Goal: Task Accomplishment & Management: Manage account settings

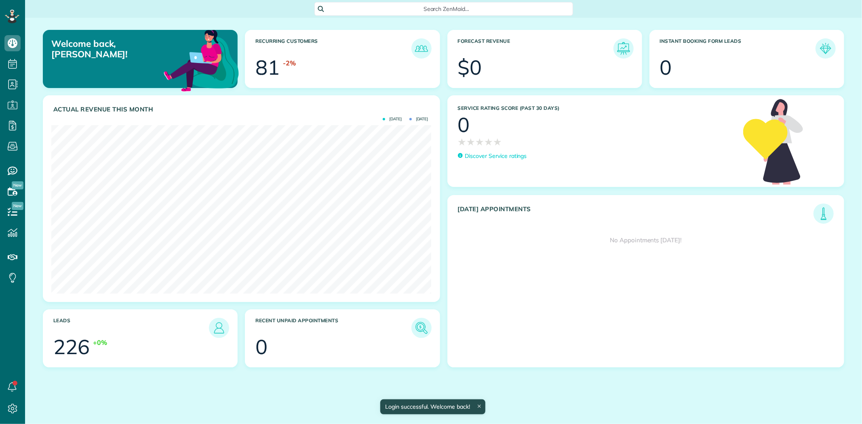
scroll to position [168, 380]
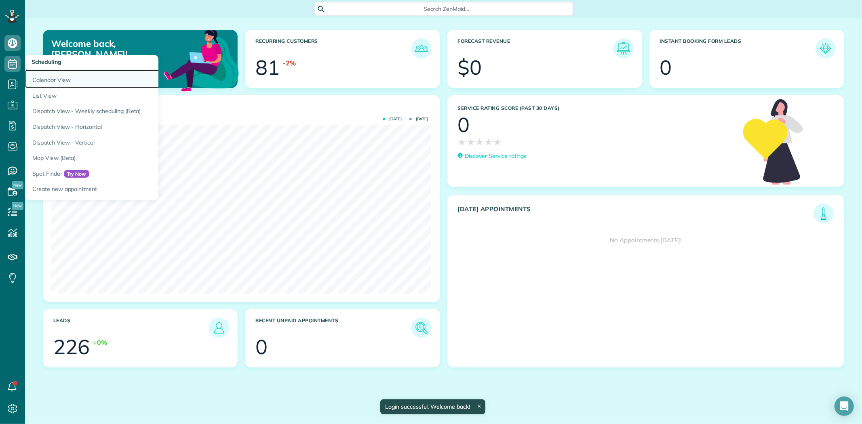
click at [46, 77] on link "Calendar View" at bounding box center [126, 78] width 202 height 19
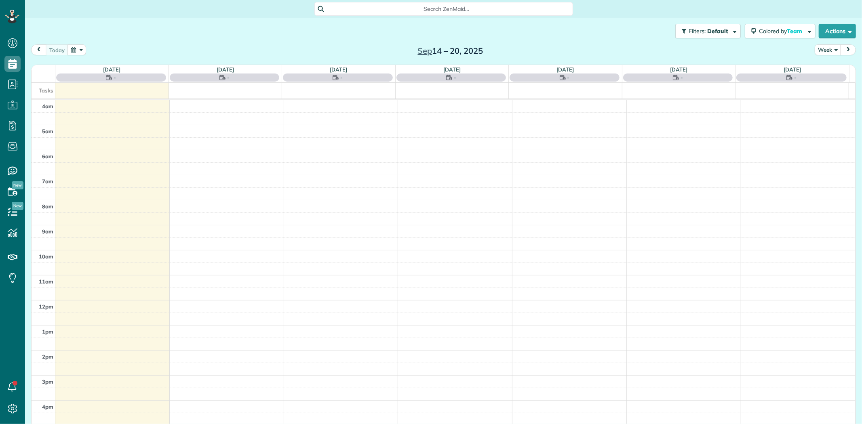
scroll to position [67, 0]
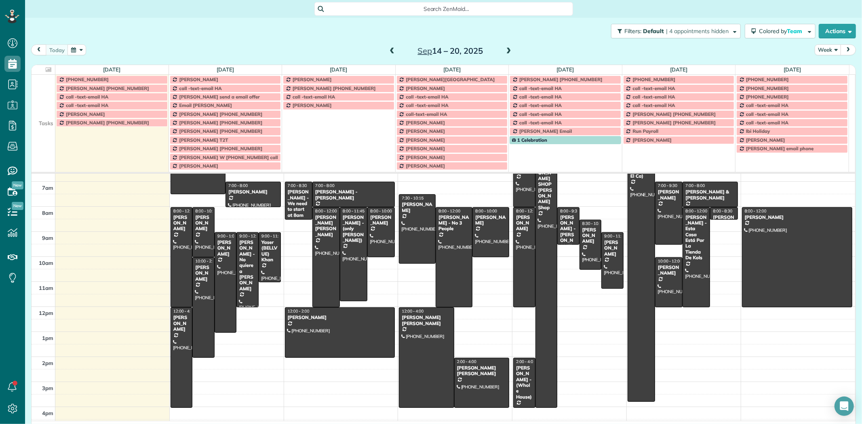
click at [48, 99] on td at bounding box center [44, 97] width 24 height 8
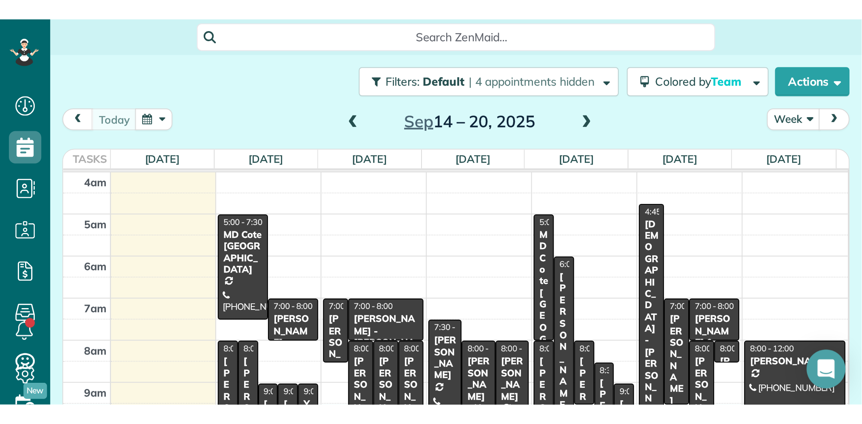
scroll to position [424, 25]
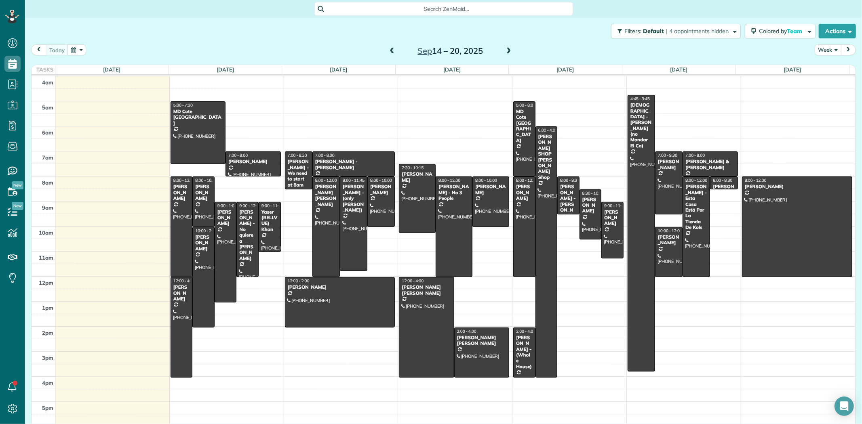
click at [814, 50] on button "Week" at bounding box center [827, 49] width 27 height 11
click at [820, 67] on link "Day" at bounding box center [847, 69] width 64 height 16
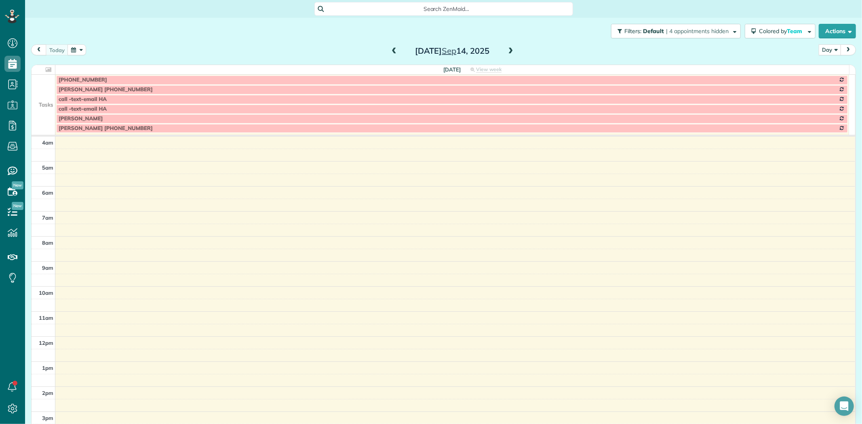
scroll to position [76, 0]
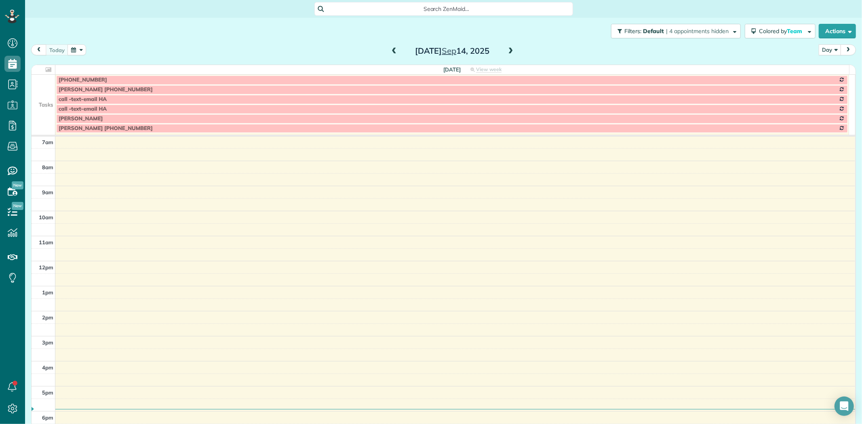
click at [511, 50] on span at bounding box center [510, 51] width 9 height 7
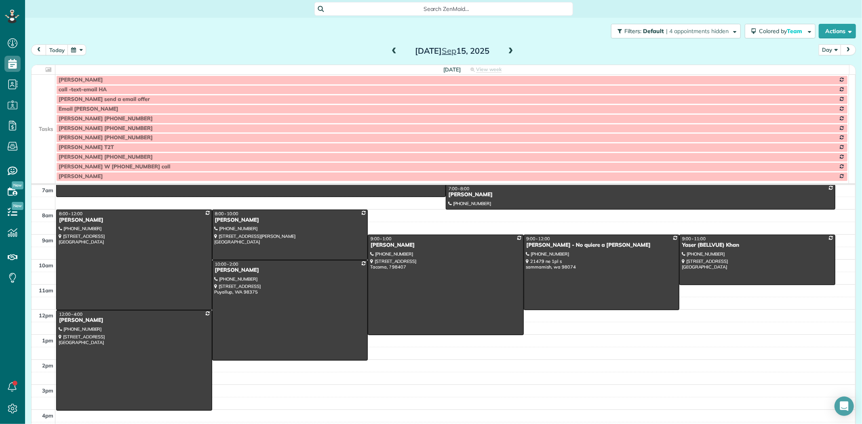
click at [51, 114] on td at bounding box center [44, 119] width 24 height 10
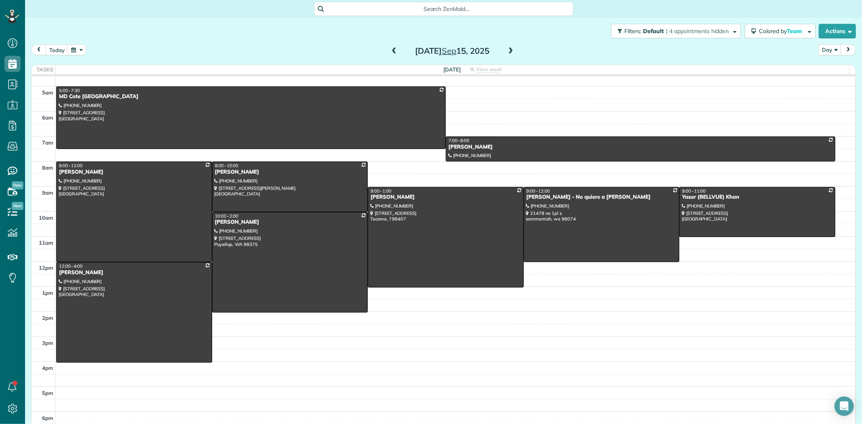
scroll to position [0, 0]
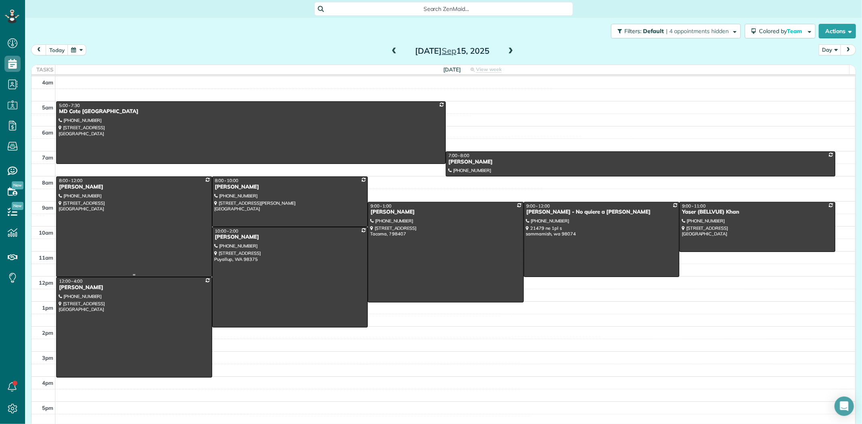
click at [142, 224] on div at bounding box center [134, 227] width 155 height 100
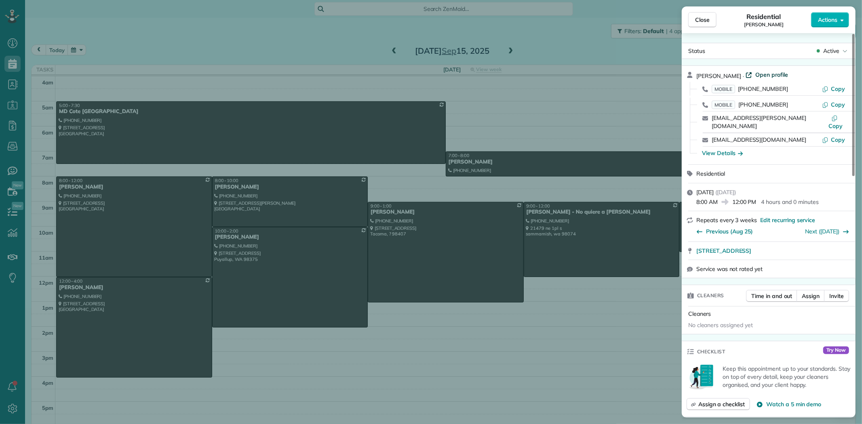
click at [772, 73] on span "Open profile" at bounding box center [771, 75] width 33 height 8
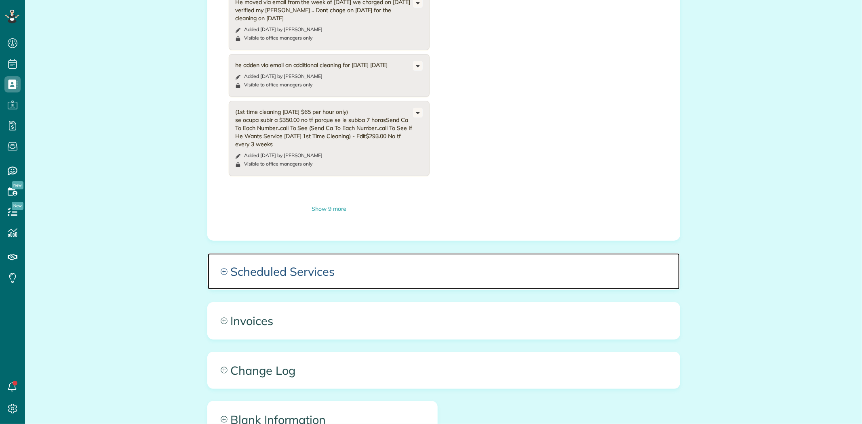
scroll to position [1180, 0]
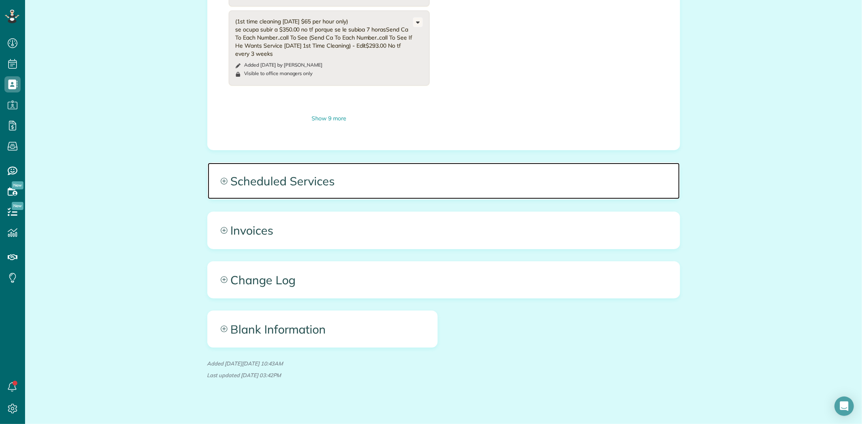
drag, startPoint x: 299, startPoint y: 179, endPoint x: 341, endPoint y: 185, distance: 42.9
click at [299, 178] on span "Scheduled Services" at bounding box center [444, 181] width 472 height 36
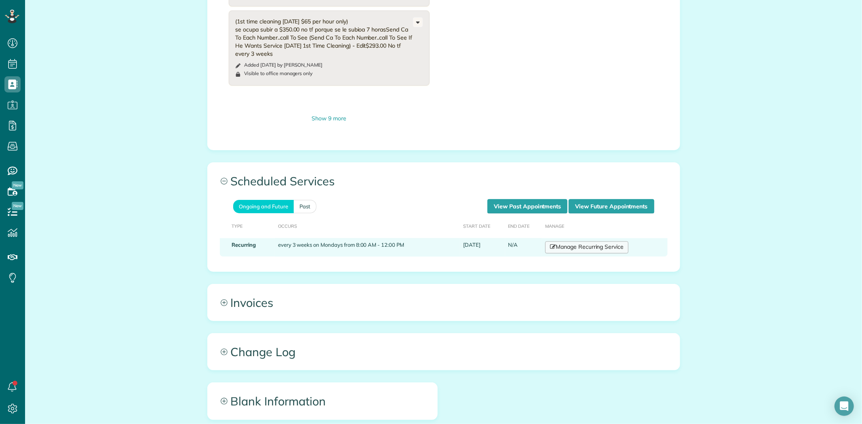
click at [552, 242] on link "Manage Recurring Service" at bounding box center [586, 248] width 83 height 12
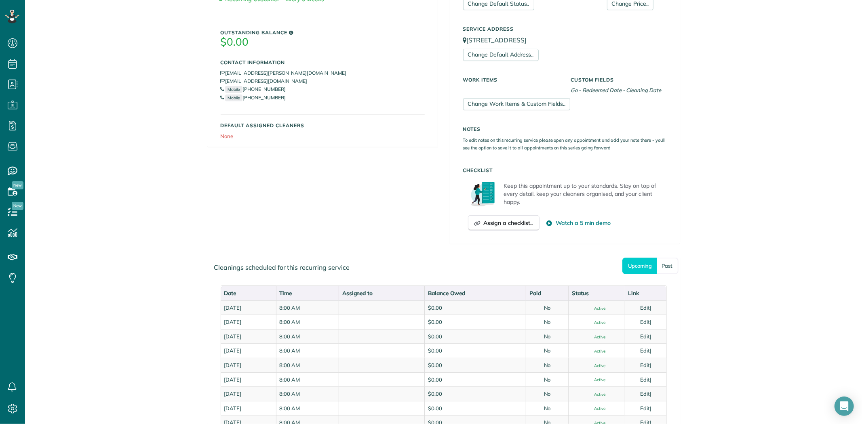
scroll to position [199, 0]
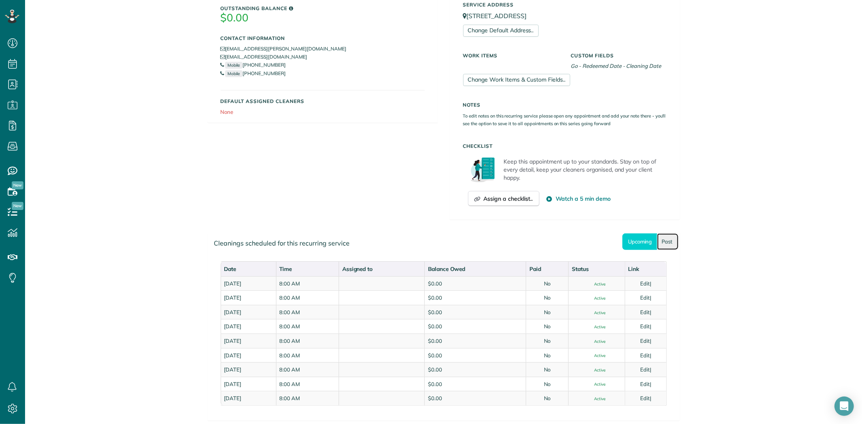
click at [663, 244] on link "Past" at bounding box center [667, 242] width 21 height 17
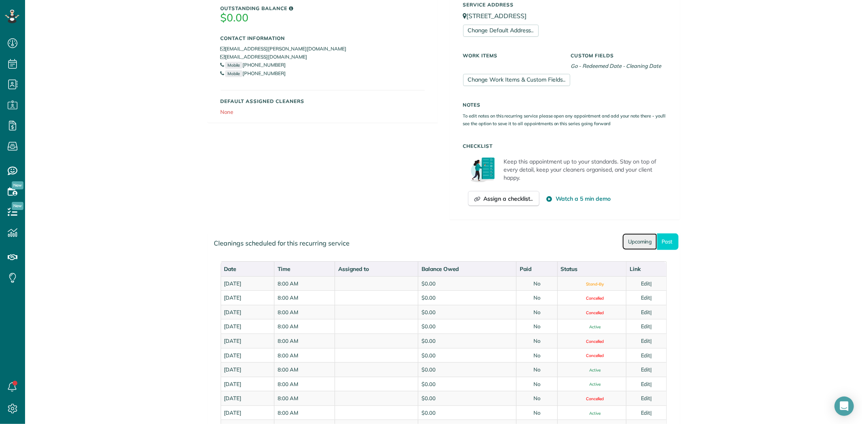
click at [641, 237] on link "Upcoming" at bounding box center [639, 242] width 35 height 17
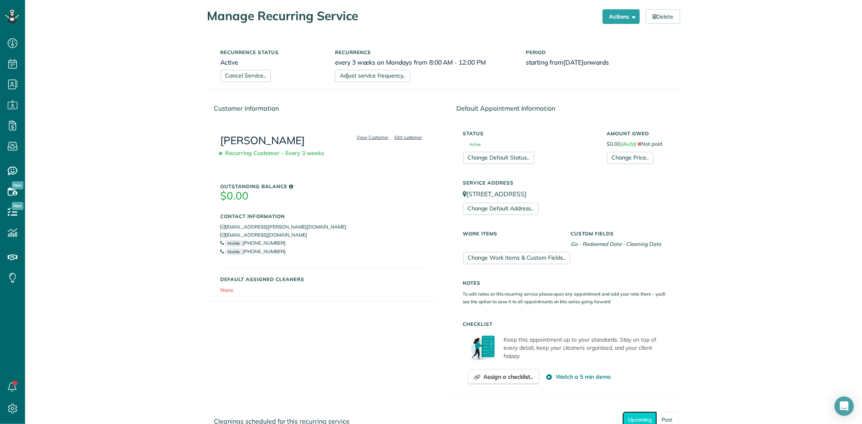
scroll to position [19, 0]
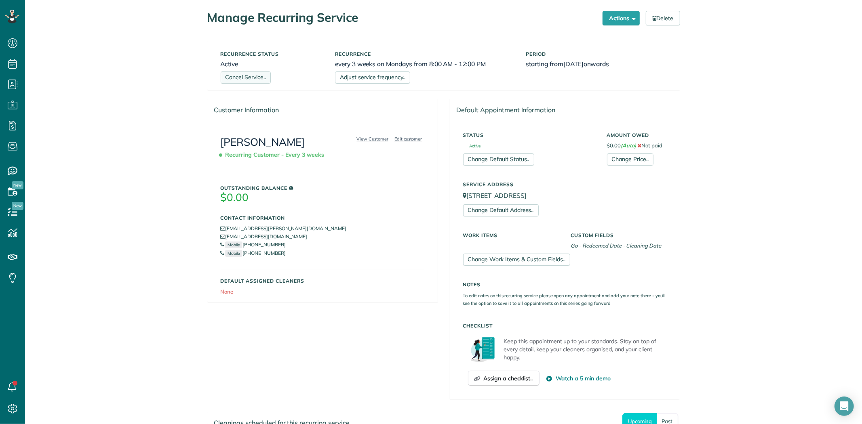
click at [251, 79] on link "Cancel Service.." at bounding box center [246, 78] width 50 height 12
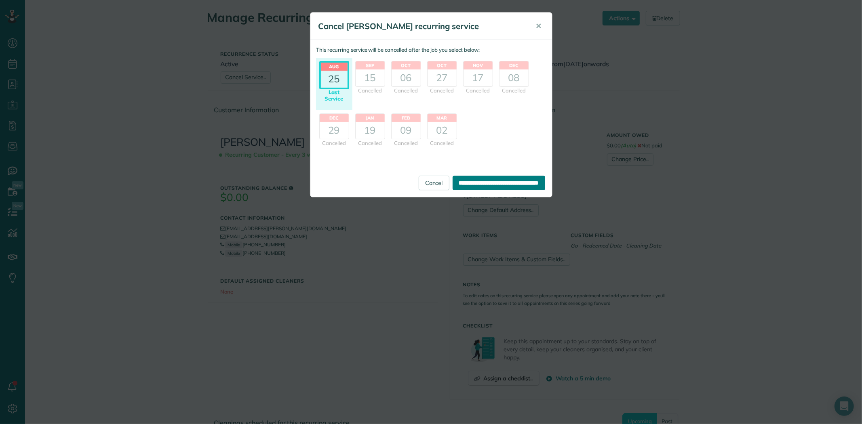
click at [482, 184] on input "**********" at bounding box center [498, 183] width 93 height 15
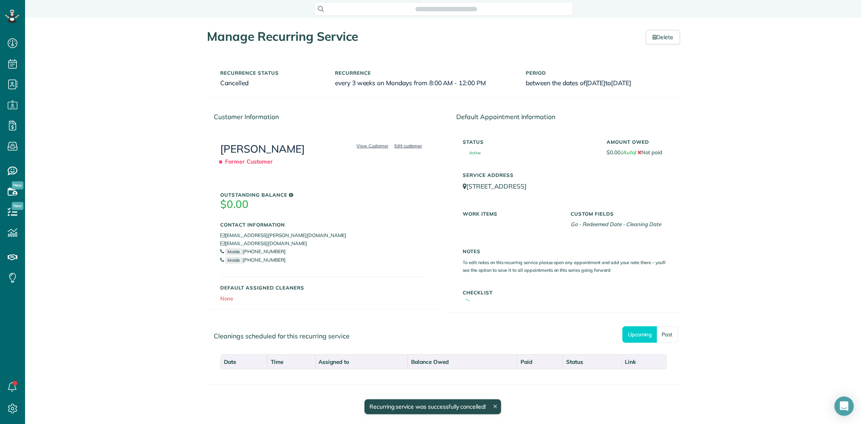
scroll to position [3, 3]
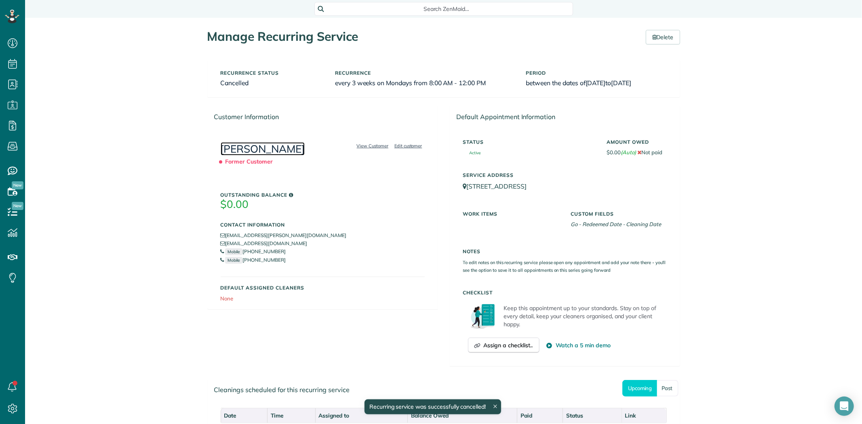
click at [293, 152] on link "[PERSON_NAME]" at bounding box center [263, 148] width 84 height 13
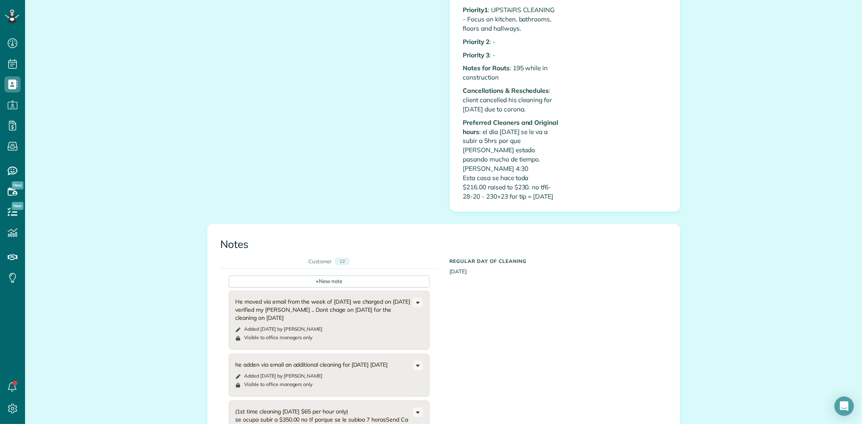
scroll to position [942, 0]
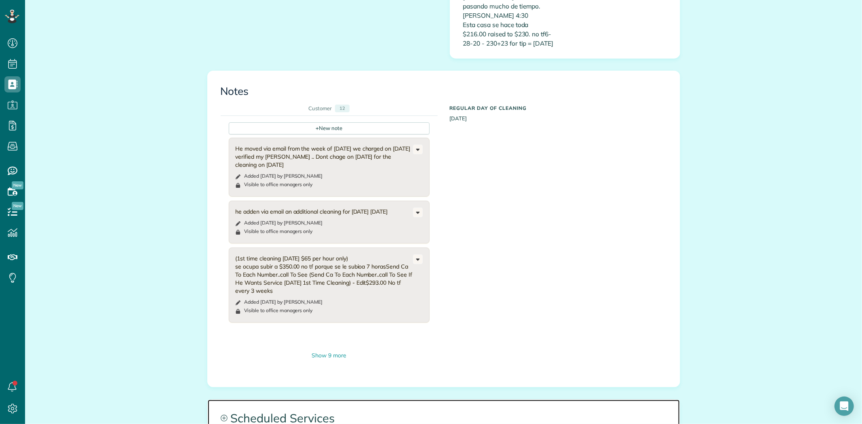
click at [317, 412] on span "Scheduled Services" at bounding box center [444, 418] width 472 height 36
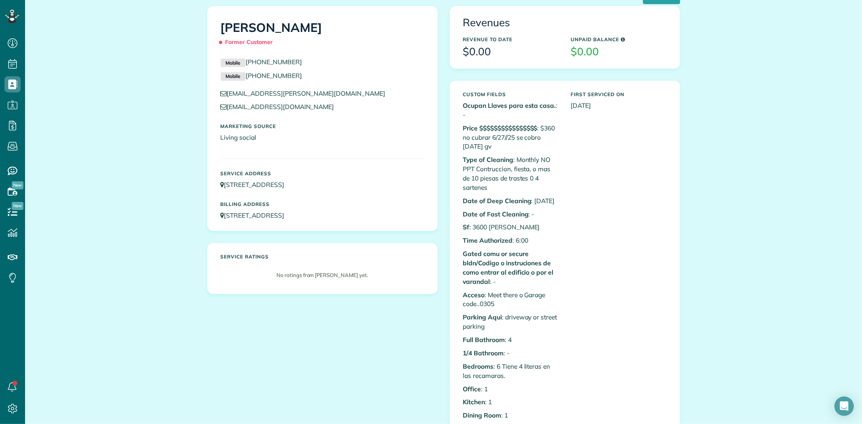
scroll to position [0, 0]
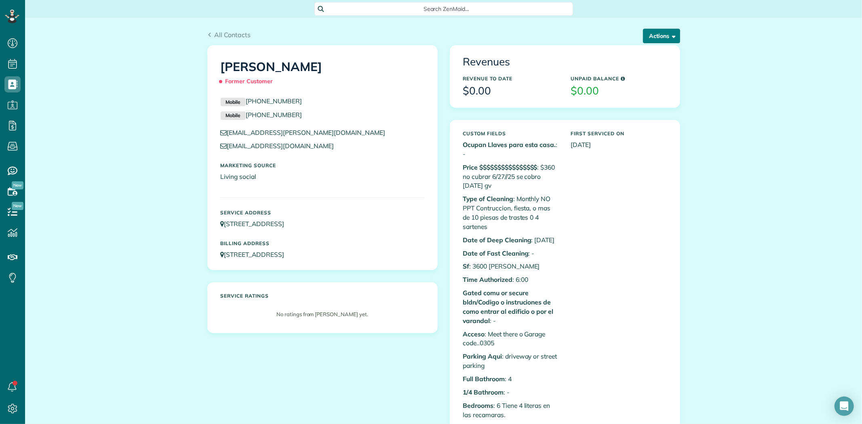
click at [655, 40] on button "Actions" at bounding box center [661, 36] width 37 height 15
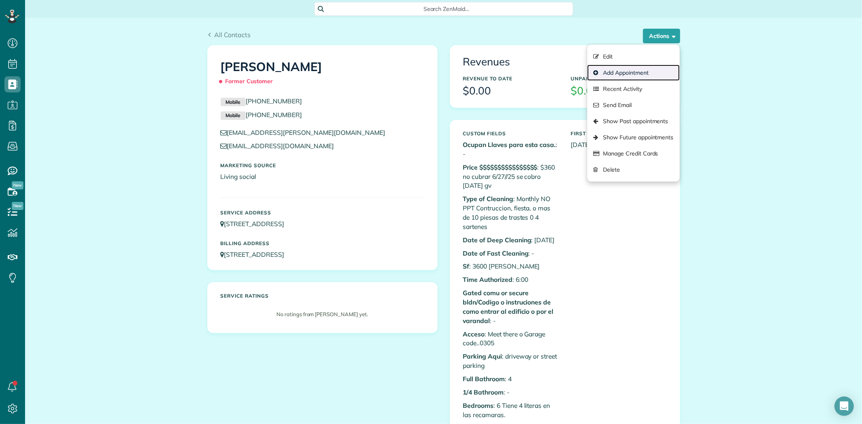
click at [619, 73] on link "Add Appointment" at bounding box center [633, 73] width 92 height 16
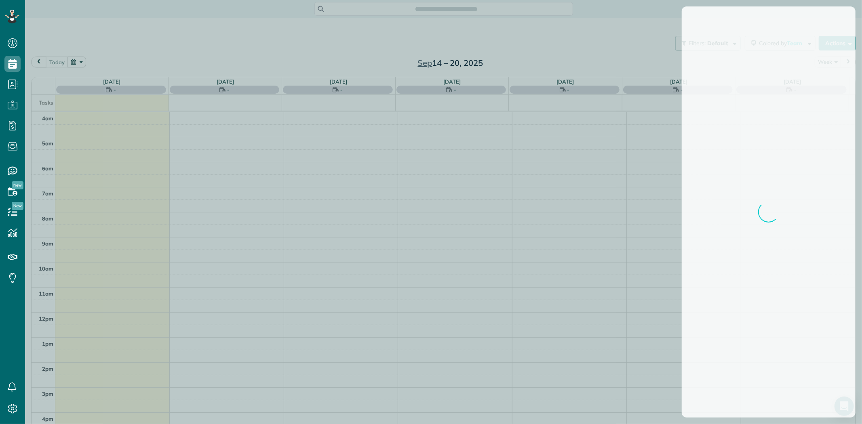
scroll to position [55, 0]
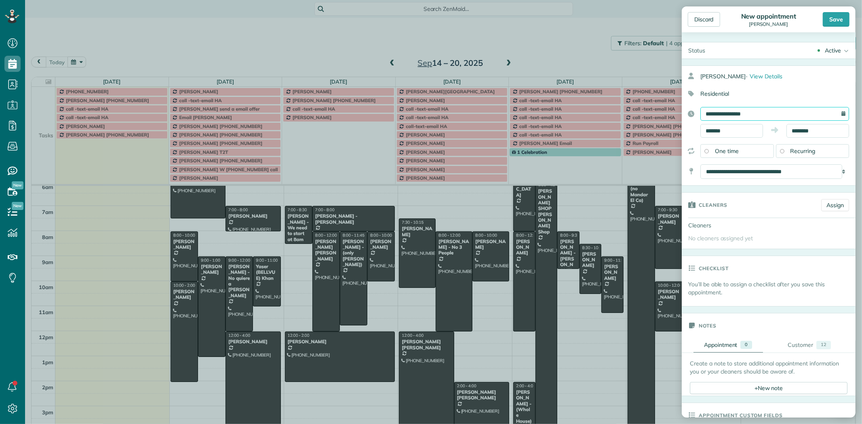
click at [711, 113] on input "**********" at bounding box center [774, 114] width 149 height 14
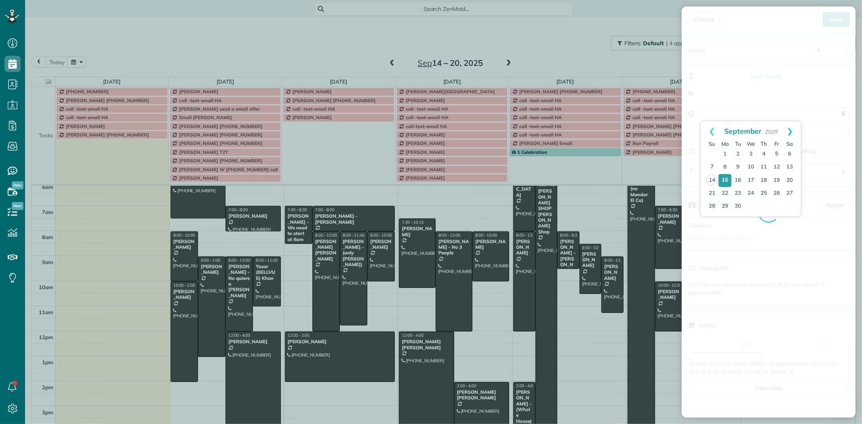
click at [788, 131] on link "Next" at bounding box center [789, 131] width 22 height 20
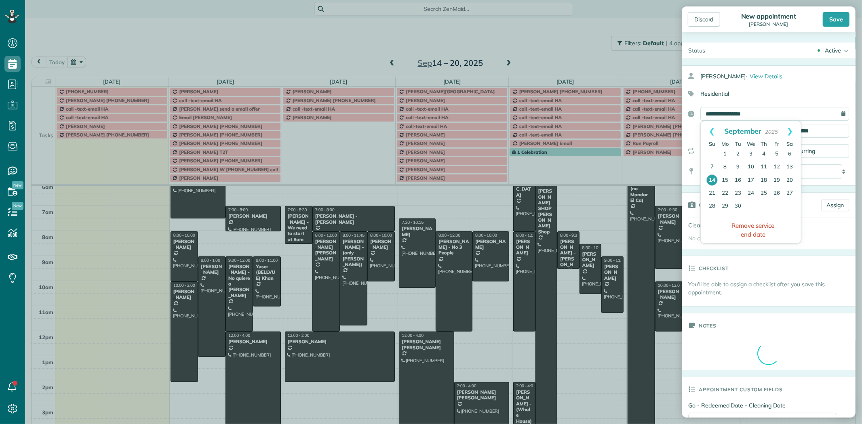
click at [788, 131] on link "Next" at bounding box center [789, 131] width 22 height 20
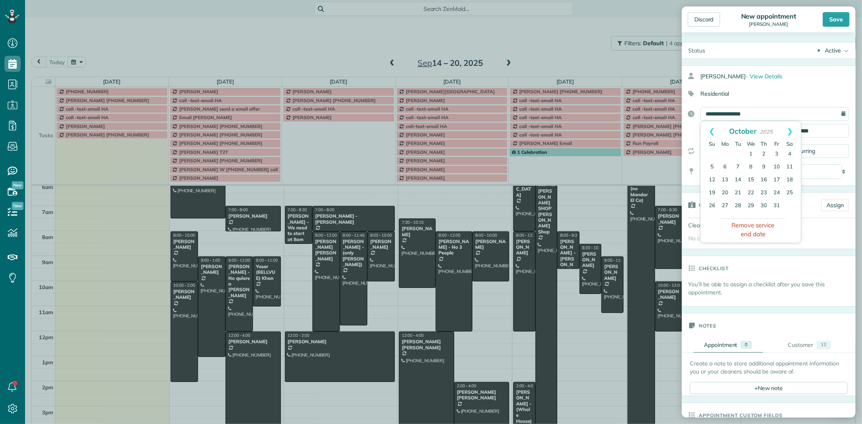
click at [788, 131] on link "Next" at bounding box center [789, 131] width 22 height 20
click at [726, 168] on link "5" at bounding box center [724, 167] width 13 height 13
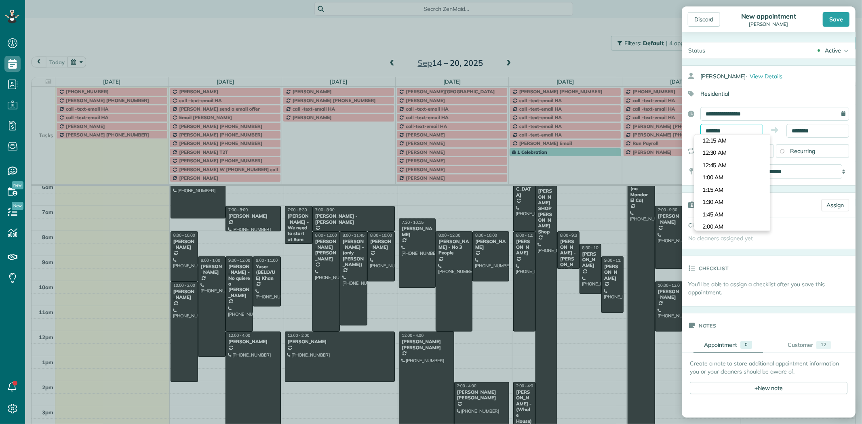
click at [719, 126] on input "*******" at bounding box center [731, 131] width 63 height 14
type input "*******"
click at [717, 151] on body "Dashboard Scheduling Calendar View List View Dispatch View - Weekly scheduling …" at bounding box center [431, 212] width 862 height 424
click at [782, 150] on div "Recurring" at bounding box center [813, 151] width 74 height 14
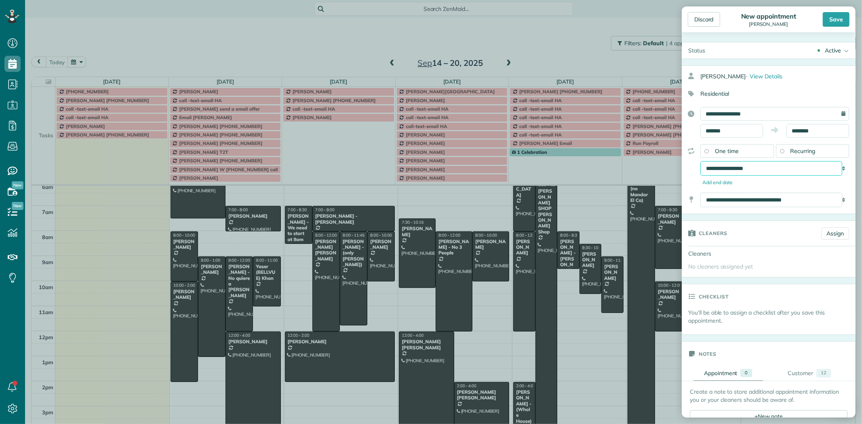
click at [756, 168] on select "**********" at bounding box center [771, 168] width 142 height 15
select select "**********"
click at [700, 161] on select "**********" at bounding box center [771, 168] width 142 height 15
click at [837, 24] on div "Save" at bounding box center [836, 19] width 27 height 15
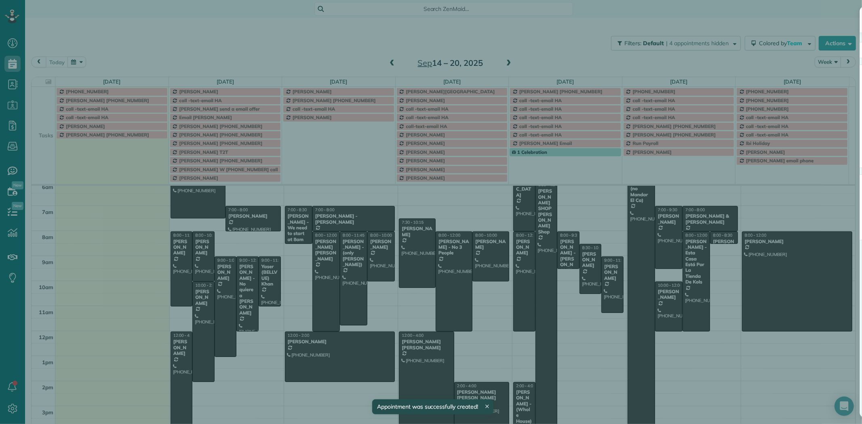
scroll to position [47, 0]
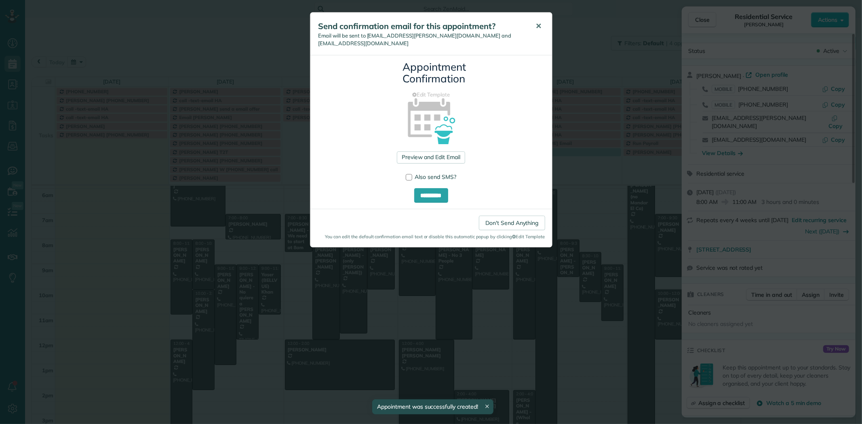
click at [536, 27] on span "✕" at bounding box center [539, 25] width 6 height 9
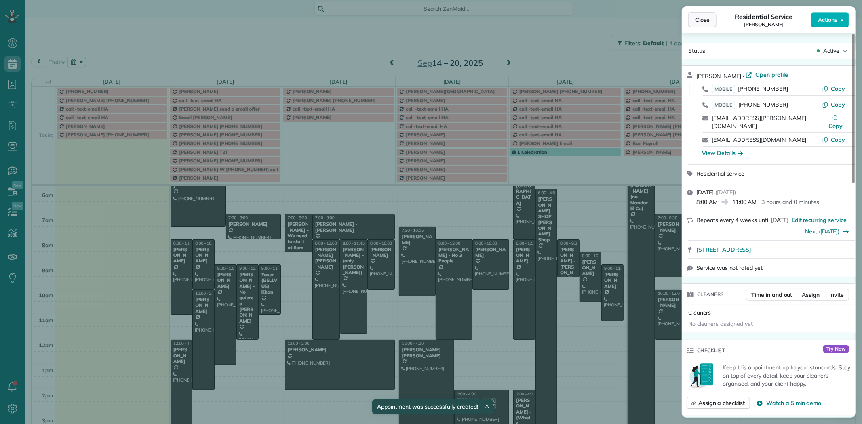
click at [707, 19] on span "Close" at bounding box center [702, 20] width 15 height 8
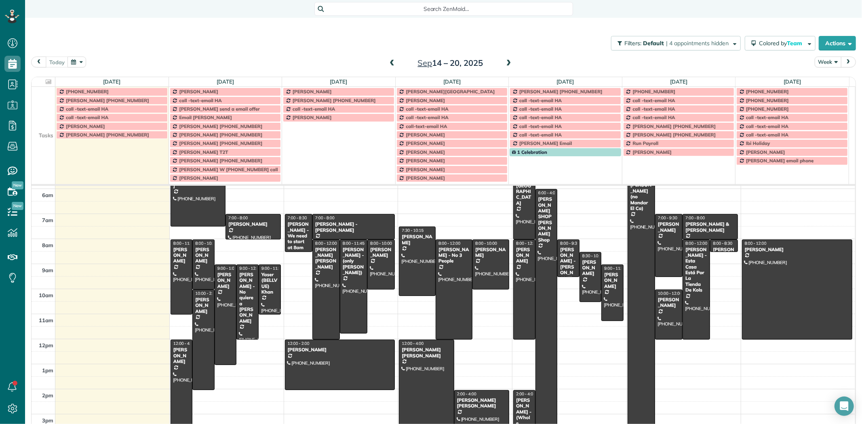
click at [818, 63] on button "Week" at bounding box center [827, 62] width 27 height 11
click at [821, 78] on link "Day" at bounding box center [847, 81] width 64 height 16
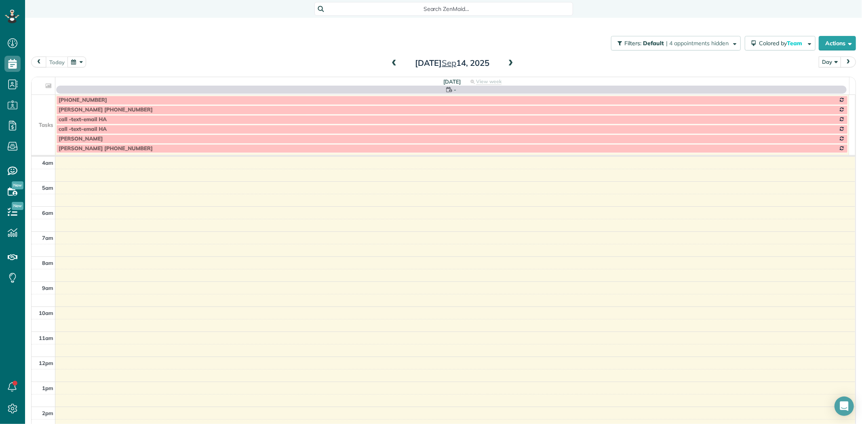
scroll to position [76, 0]
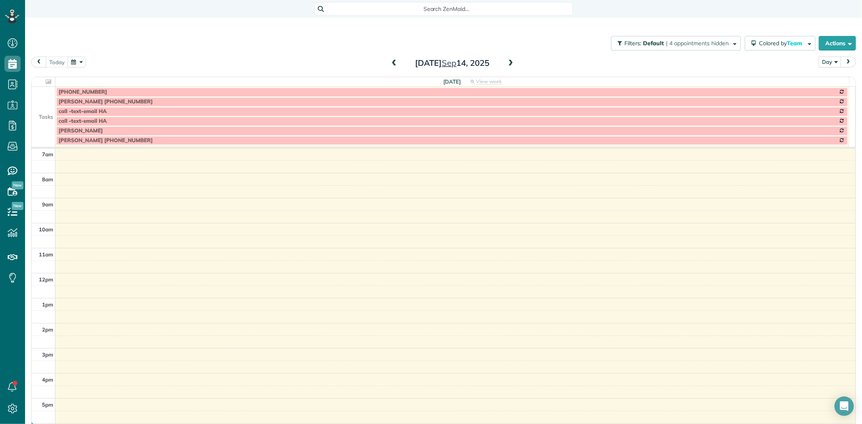
click at [506, 62] on span at bounding box center [510, 63] width 9 height 7
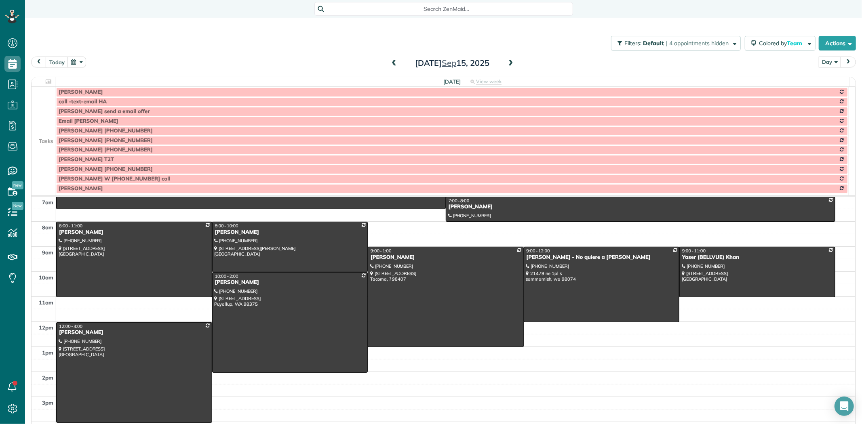
click at [51, 115] on td at bounding box center [44, 112] width 24 height 10
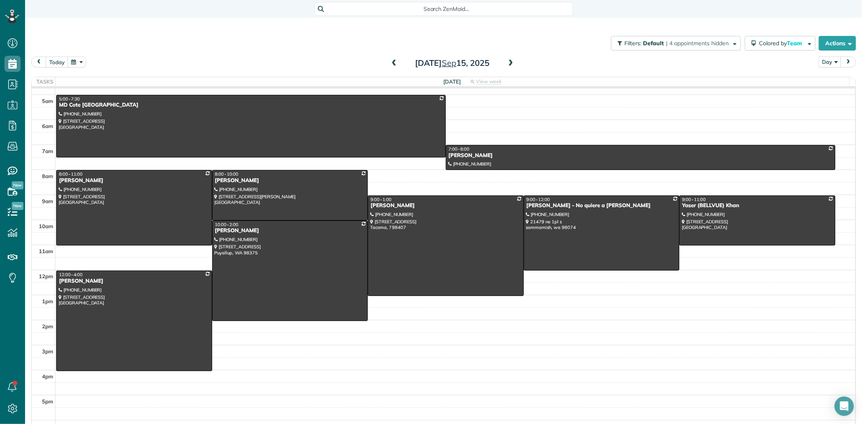
scroll to position [0, 0]
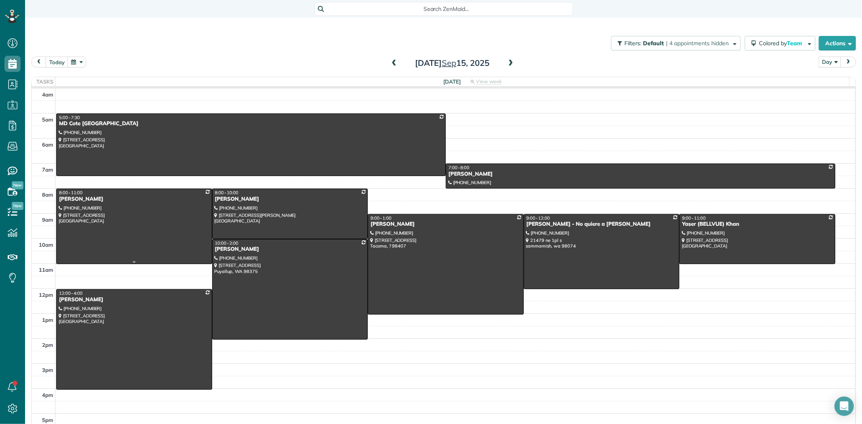
click at [130, 207] on div at bounding box center [134, 226] width 155 height 75
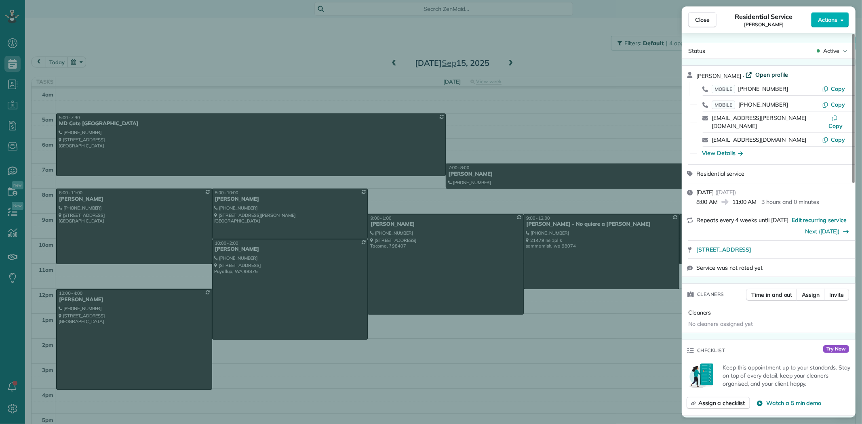
click at [784, 73] on span "Open profile" at bounding box center [771, 75] width 33 height 8
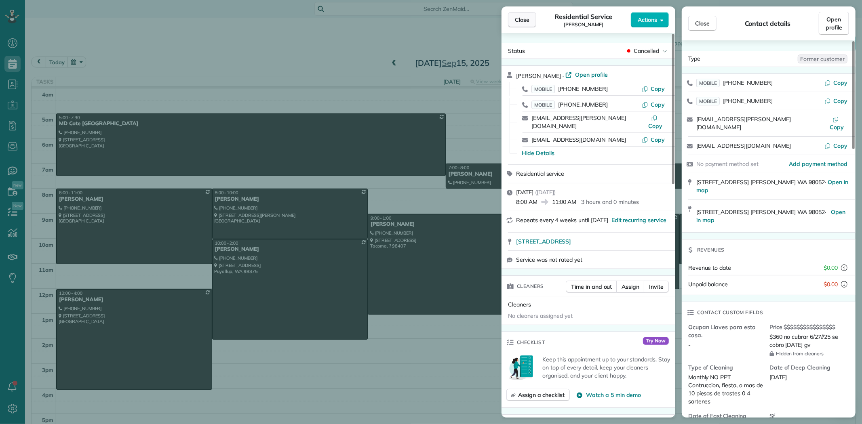
click at [524, 22] on span "Close" at bounding box center [522, 20] width 15 height 8
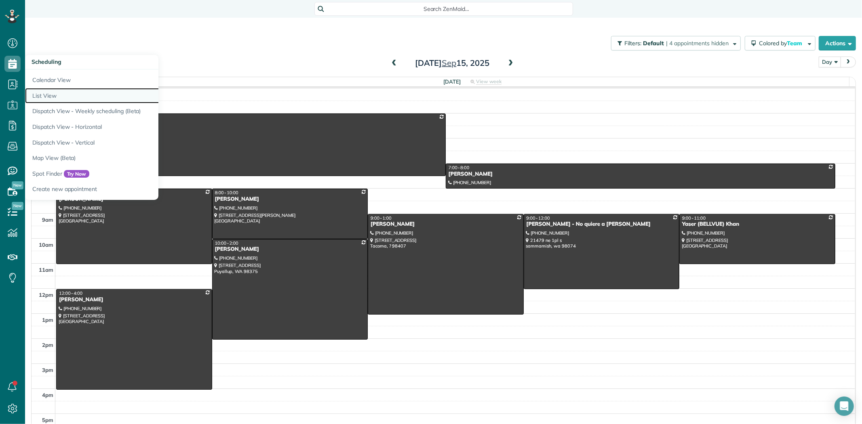
click at [50, 96] on link "List View" at bounding box center [126, 96] width 202 height 16
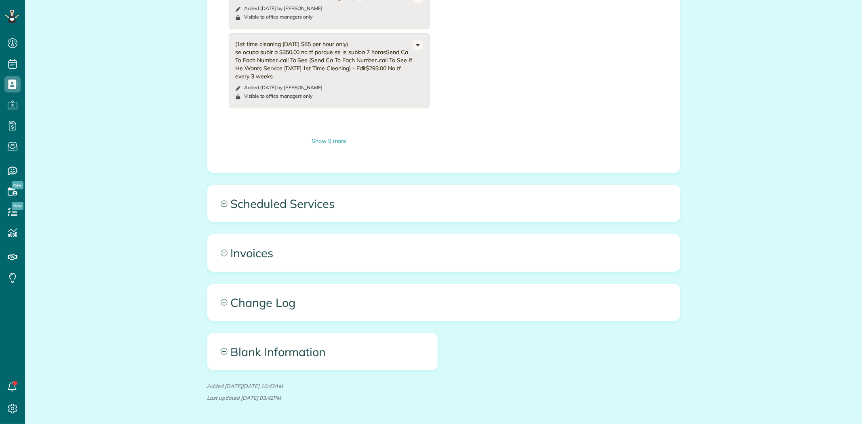
scroll to position [1167, 0]
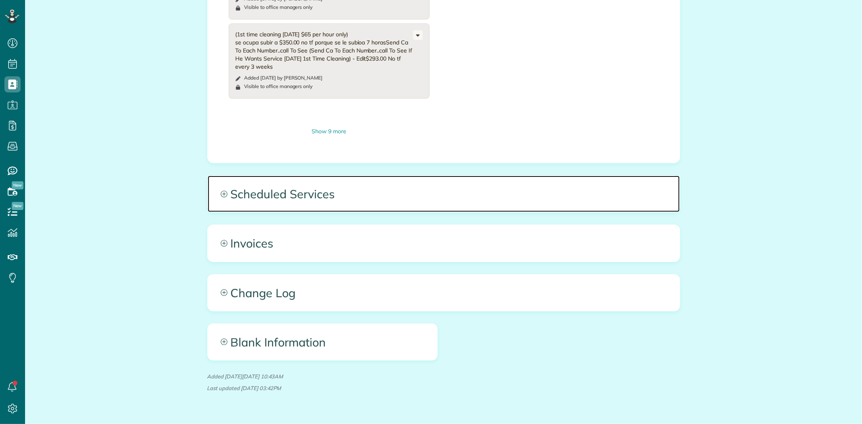
click at [301, 186] on span "Scheduled Services" at bounding box center [444, 194] width 472 height 36
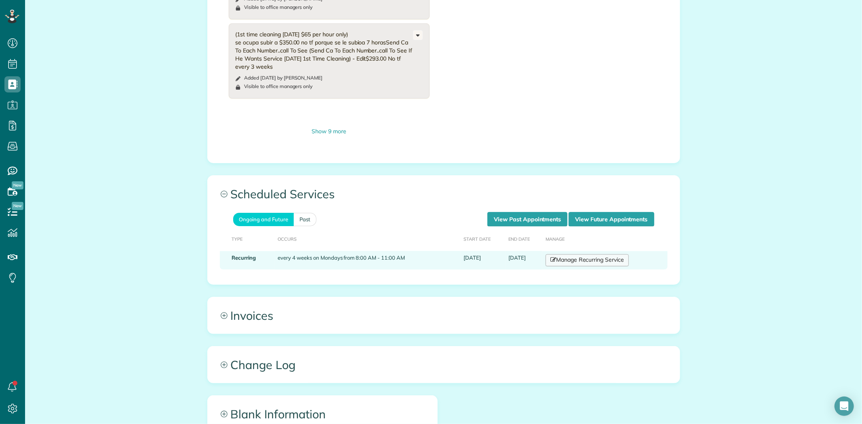
click at [573, 255] on link "Manage Recurring Service" at bounding box center [586, 261] width 83 height 12
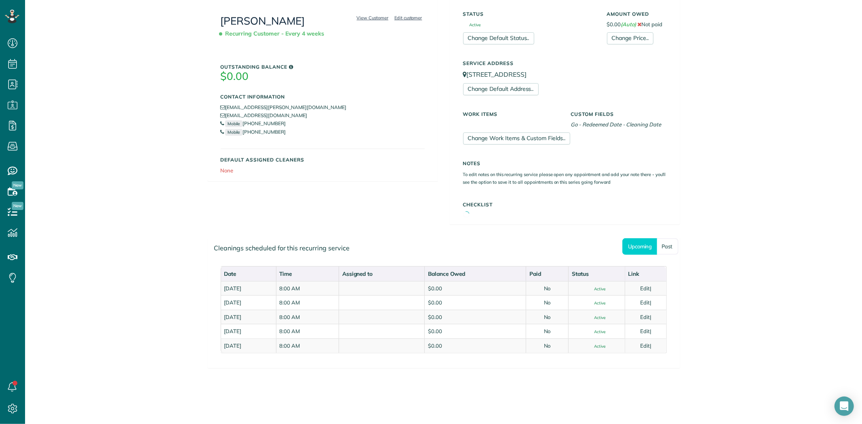
scroll to position [141, 0]
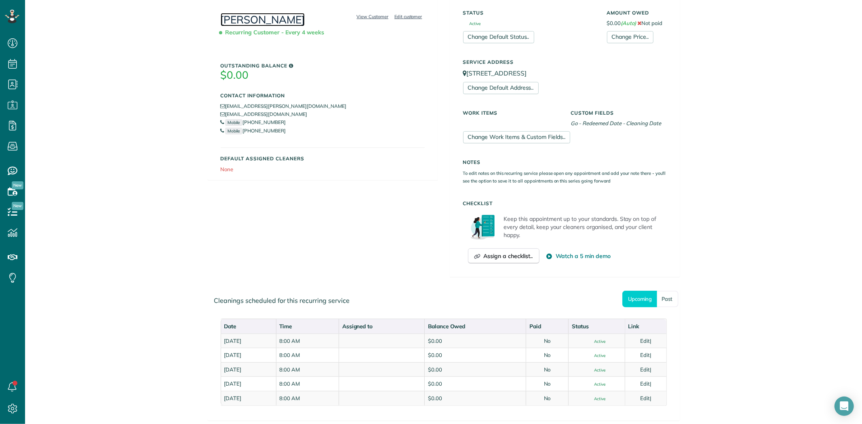
click at [264, 14] on link "[PERSON_NAME]" at bounding box center [263, 19] width 84 height 13
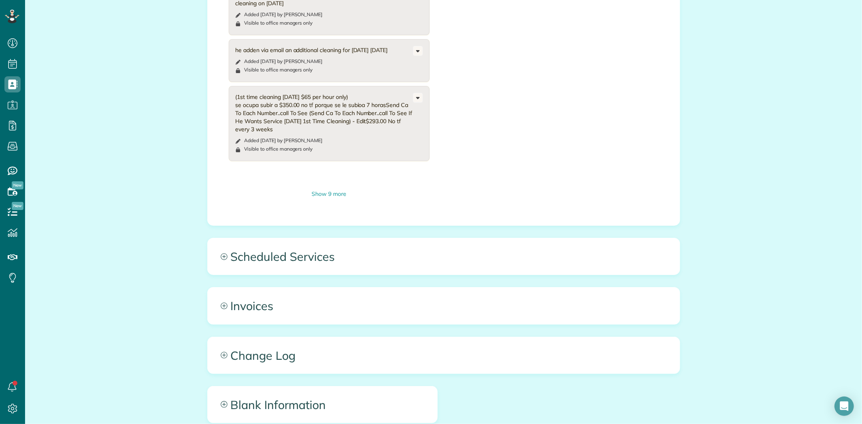
scroll to position [1180, 0]
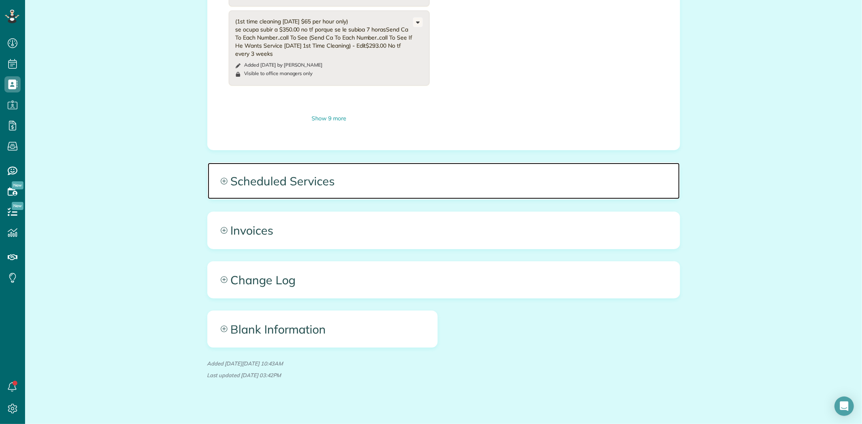
click at [297, 177] on span "Scheduled Services" at bounding box center [444, 181] width 472 height 36
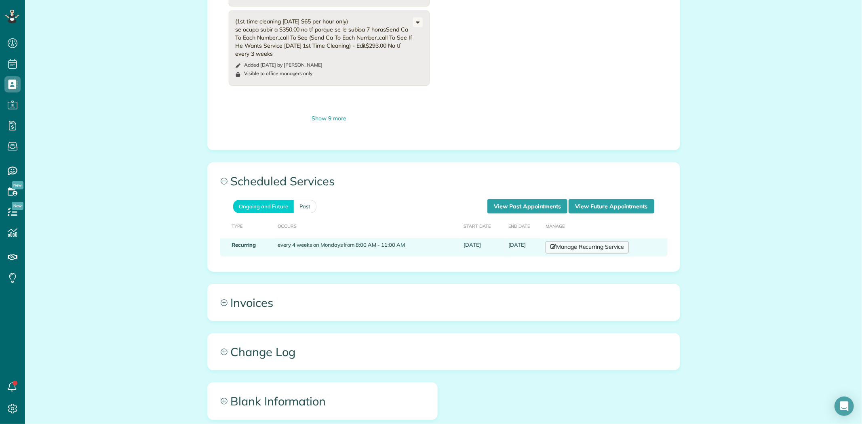
click at [579, 245] on link "Manage Recurring Service" at bounding box center [586, 248] width 83 height 12
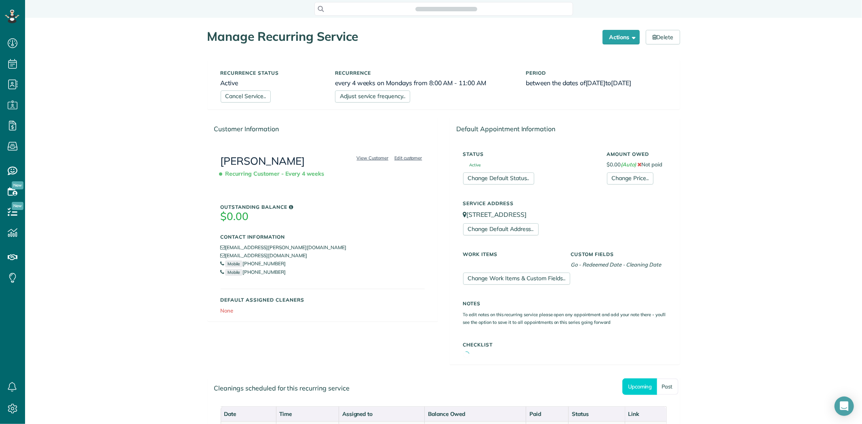
scroll to position [3, 3]
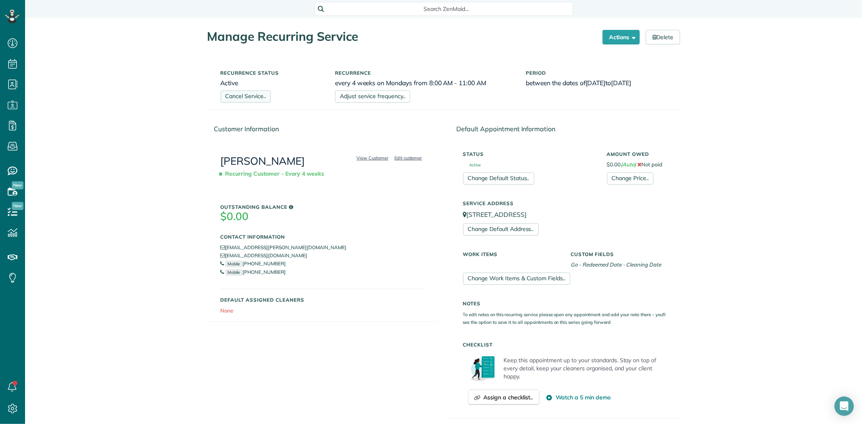
click at [224, 95] on link "Cancel Service.." at bounding box center [246, 96] width 50 height 12
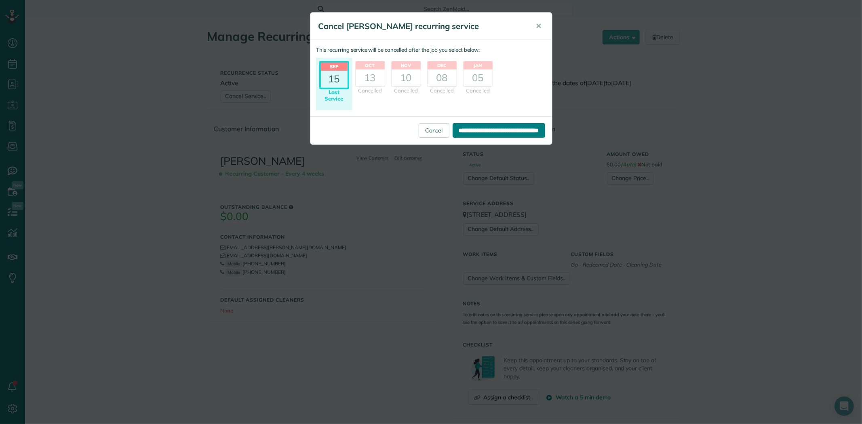
click at [478, 126] on input "**********" at bounding box center [498, 130] width 93 height 15
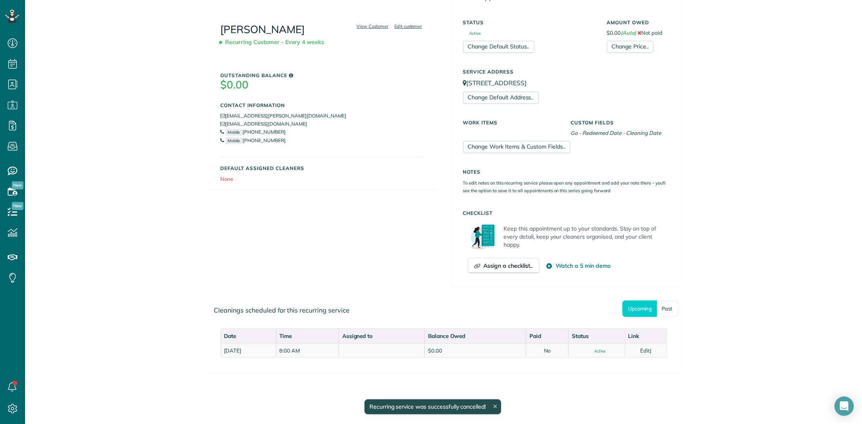
scroll to position [138, 0]
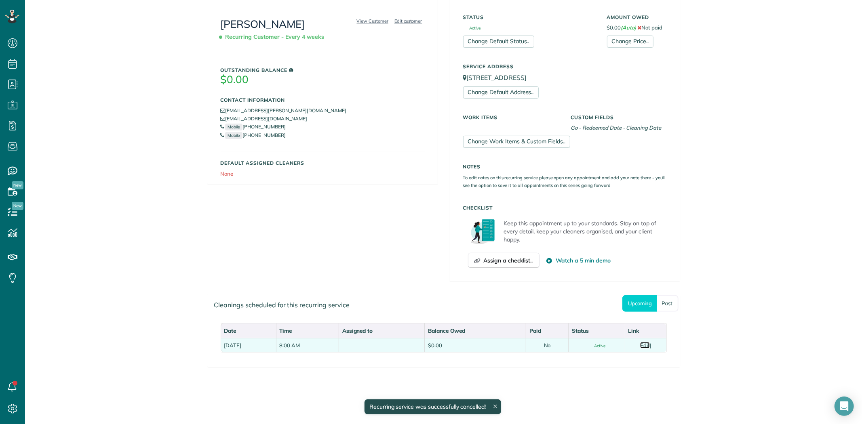
click at [647, 345] on link "Edit" at bounding box center [645, 345] width 10 height 6
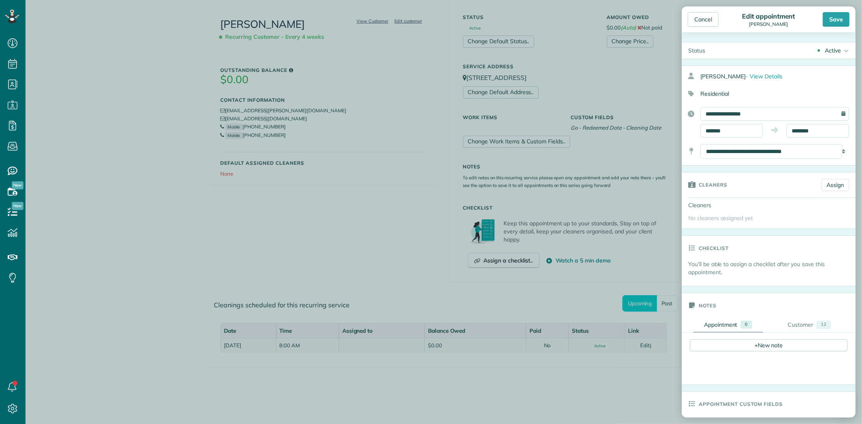
click at [825, 52] on div "Active" at bounding box center [833, 50] width 16 height 8
click at [834, 93] on div "Cancelled" at bounding box center [833, 91] width 25 height 6
click at [827, 18] on div "Save" at bounding box center [836, 19] width 27 height 15
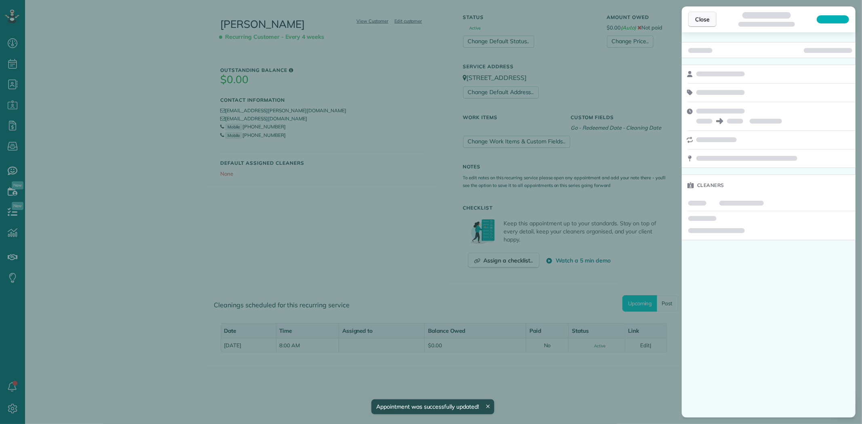
click at [700, 19] on span "Close" at bounding box center [702, 19] width 15 height 8
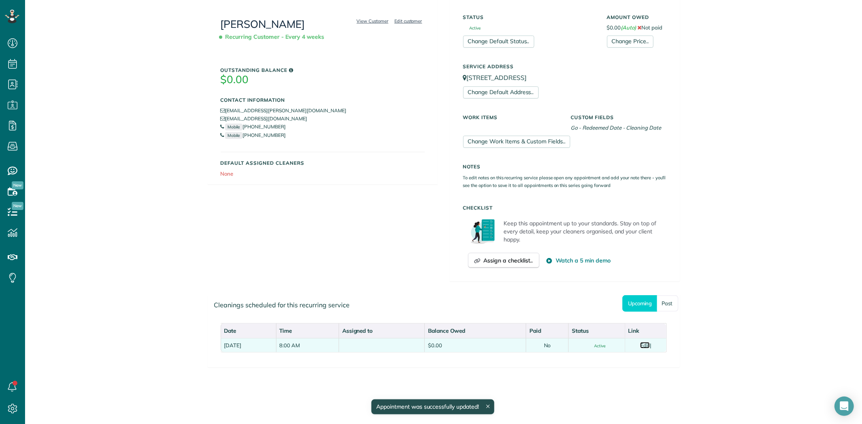
click at [644, 345] on link "Edit" at bounding box center [645, 345] width 10 height 6
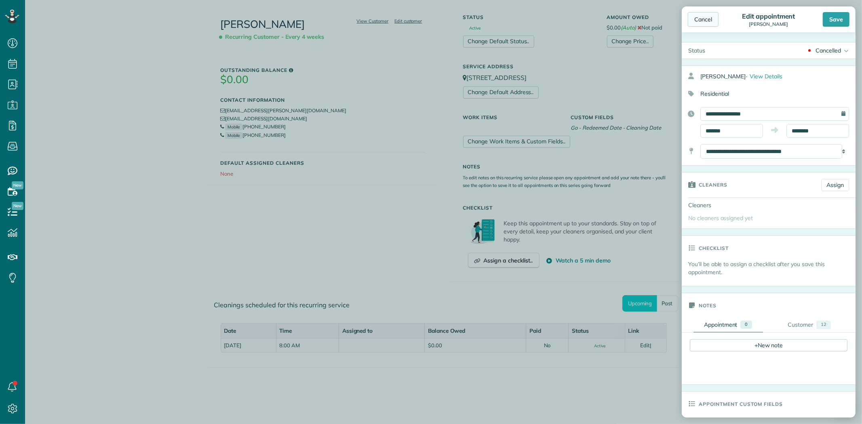
click at [703, 19] on div "Cancel" at bounding box center [703, 19] width 31 height 15
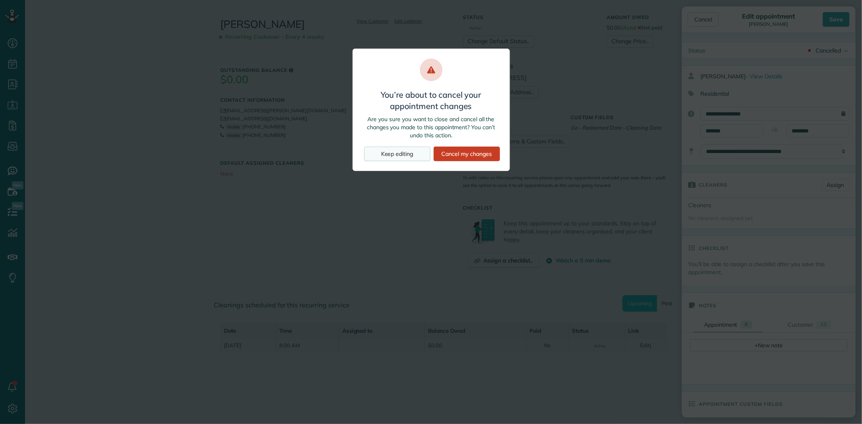
click at [403, 158] on div "Keep editing" at bounding box center [397, 154] width 66 height 15
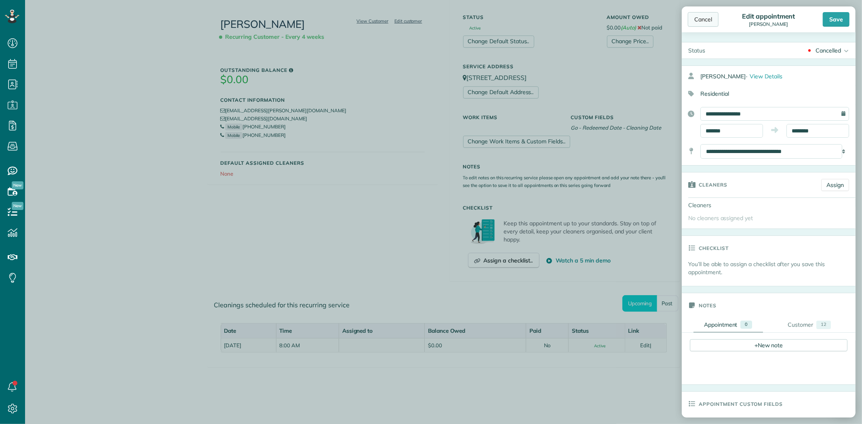
click at [700, 14] on div "Cancel" at bounding box center [703, 19] width 31 height 15
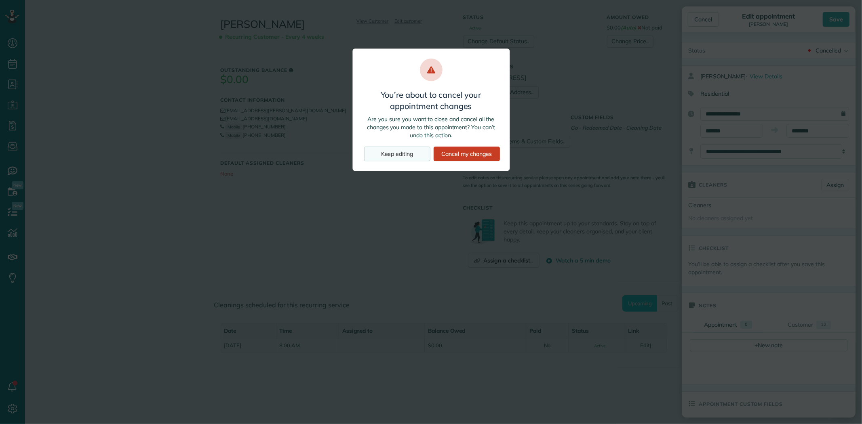
click at [389, 156] on div "Keep editing" at bounding box center [397, 154] width 66 height 15
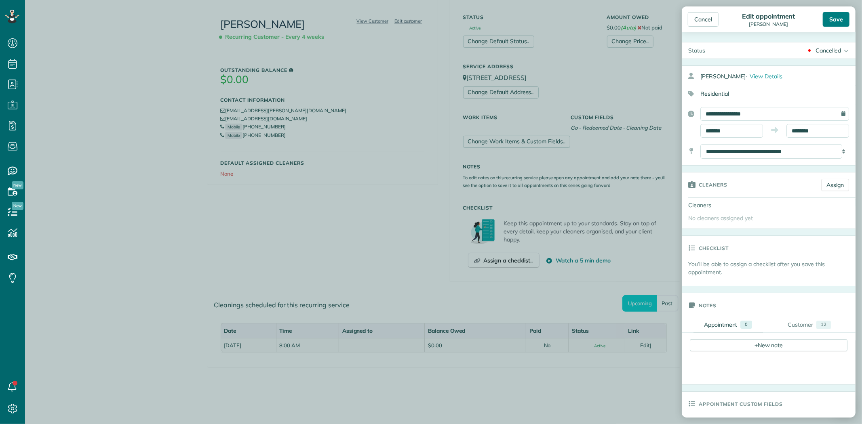
click at [843, 18] on div "Save" at bounding box center [836, 19] width 27 height 15
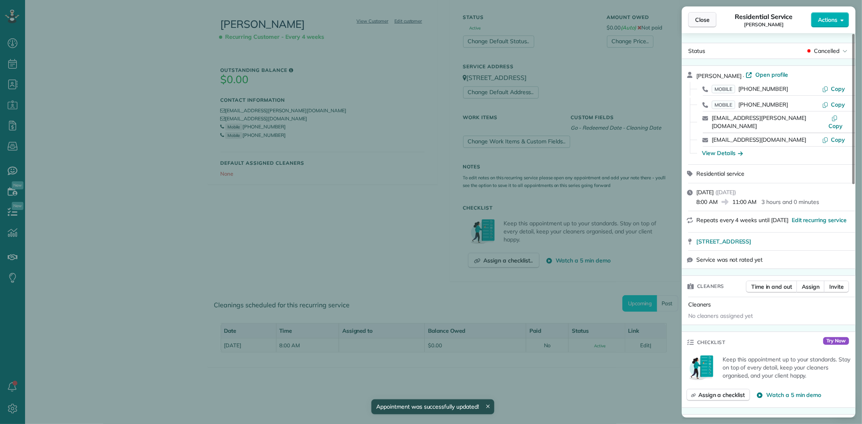
click at [701, 15] on button "Close" at bounding box center [702, 19] width 28 height 15
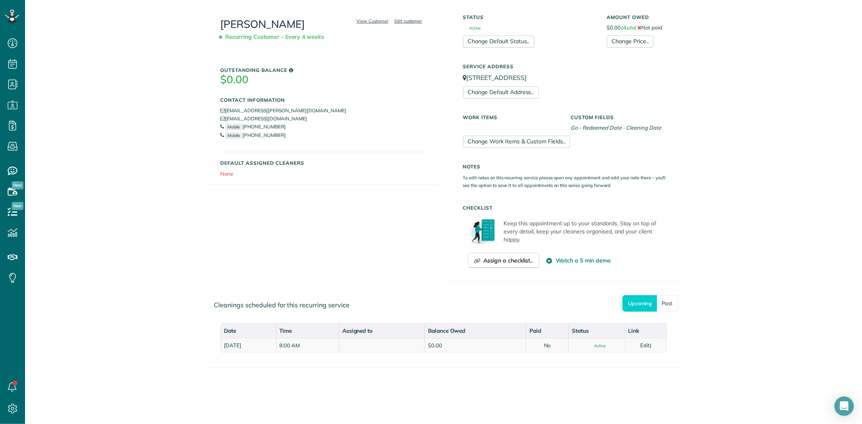
click at [264, 31] on span "Recurring Customer - Every 4 weeks" at bounding box center [274, 37] width 107 height 14
click at [265, 29] on link "[PERSON_NAME]" at bounding box center [263, 23] width 84 height 13
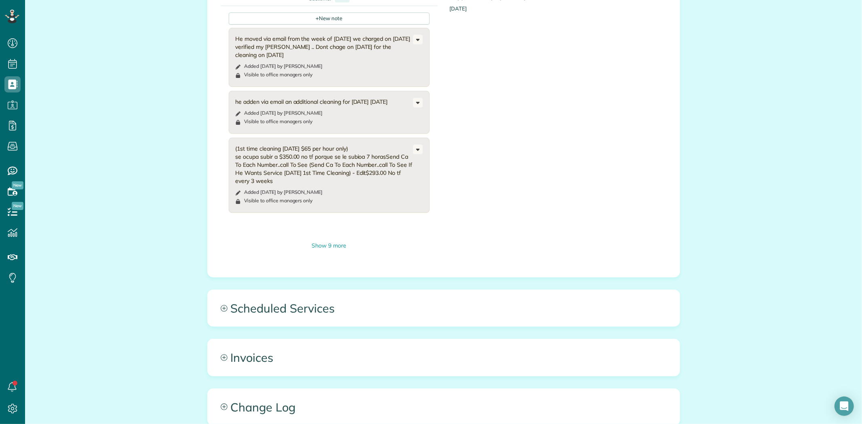
scroll to position [1122, 0]
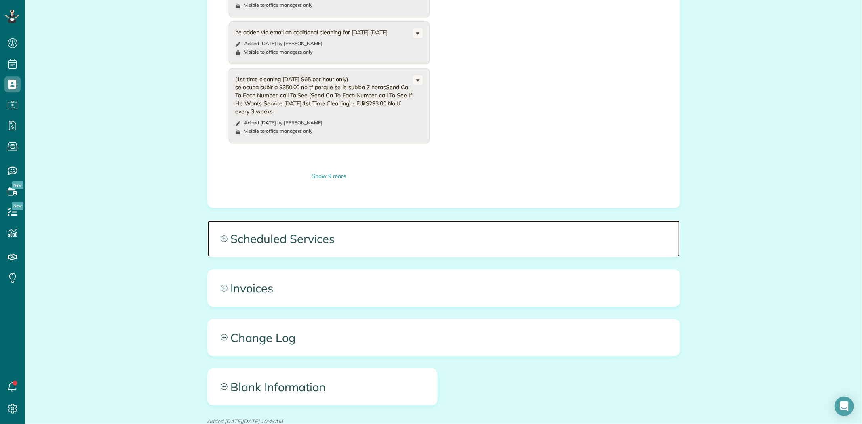
click at [292, 228] on span "Scheduled Services" at bounding box center [444, 239] width 472 height 36
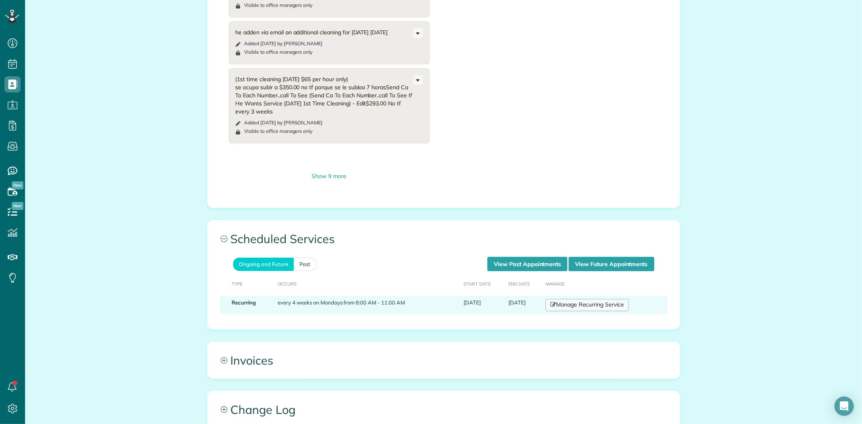
click at [584, 299] on link "Manage Recurring Service" at bounding box center [586, 305] width 83 height 12
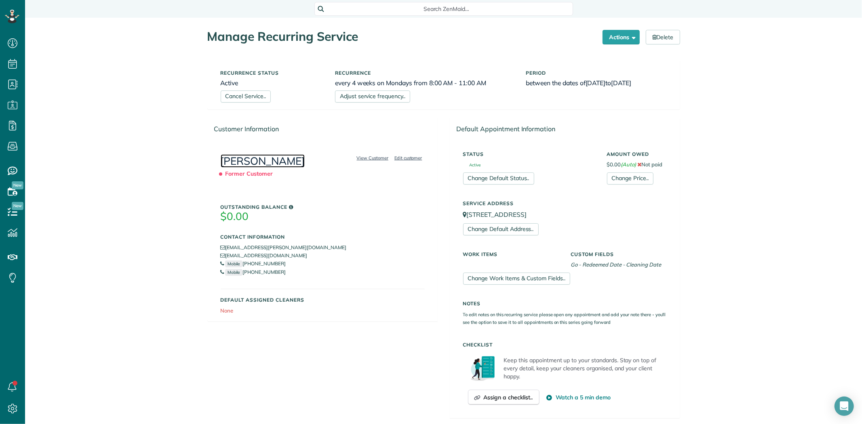
click at [265, 164] on link "[PERSON_NAME]" at bounding box center [263, 160] width 84 height 13
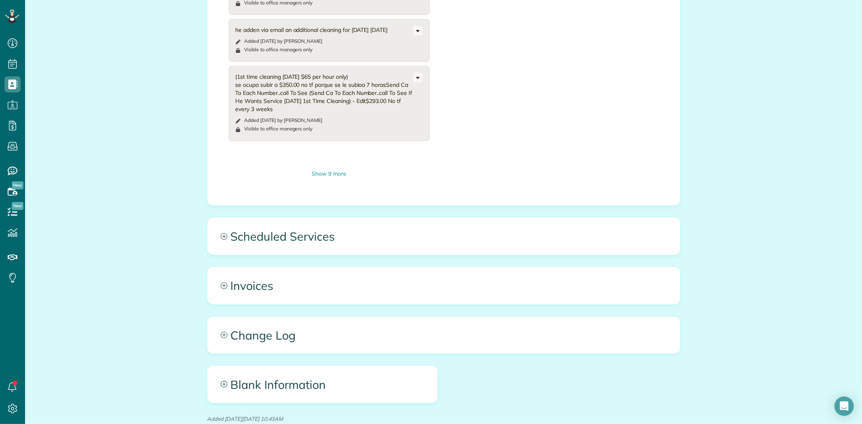
scroll to position [1180, 0]
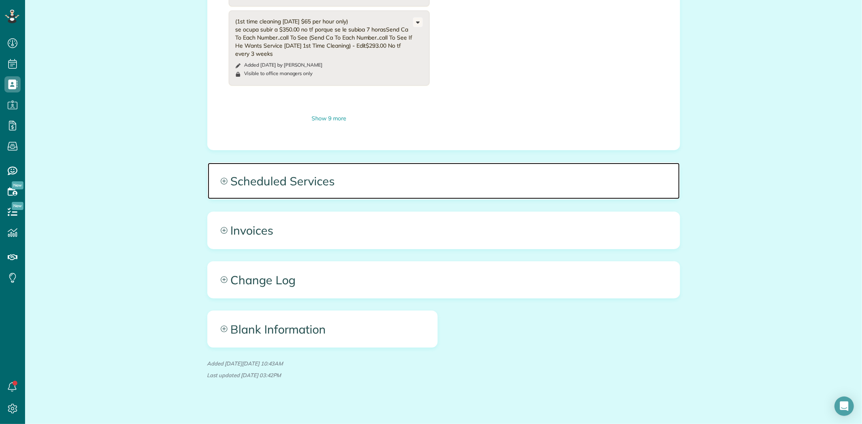
click at [298, 174] on span "Scheduled Services" at bounding box center [444, 181] width 472 height 36
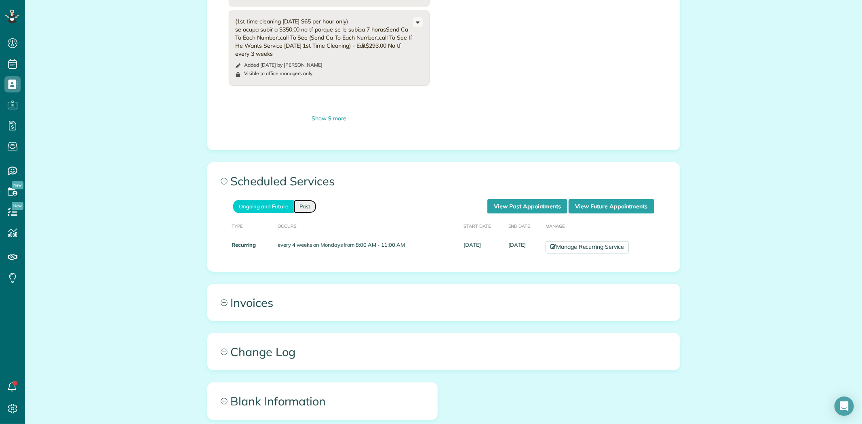
click at [303, 200] on link "Past" at bounding box center [305, 206] width 23 height 13
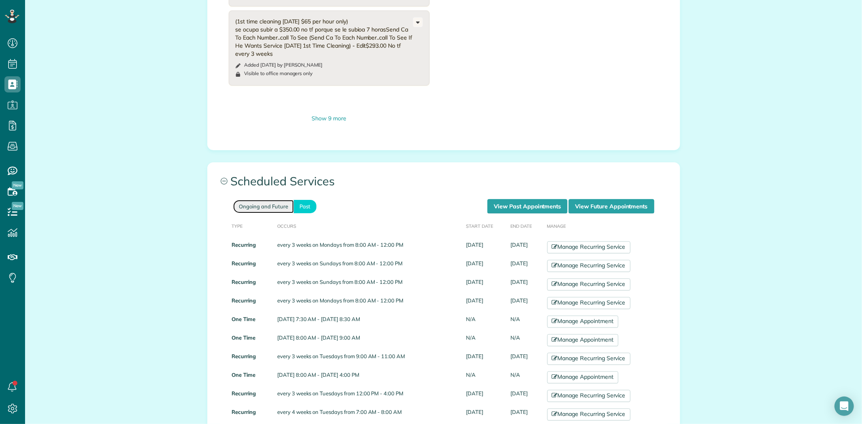
click at [253, 200] on link "Ongoing and Future" at bounding box center [263, 206] width 61 height 13
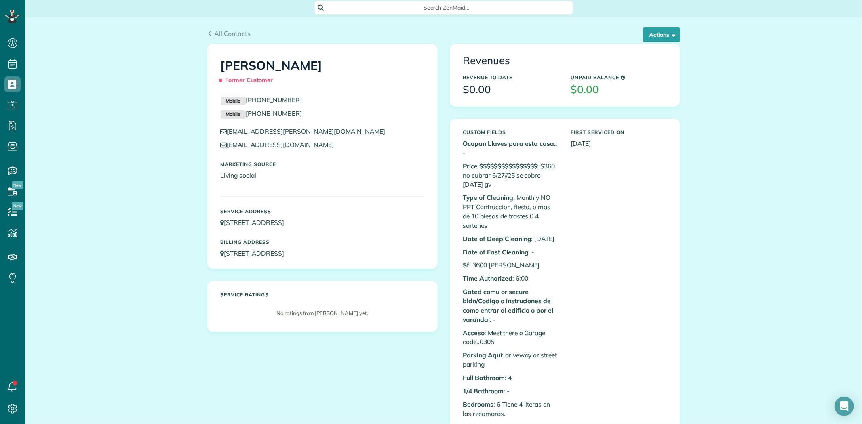
scroll to position [0, 0]
click at [665, 41] on button "Actions" at bounding box center [661, 36] width 37 height 15
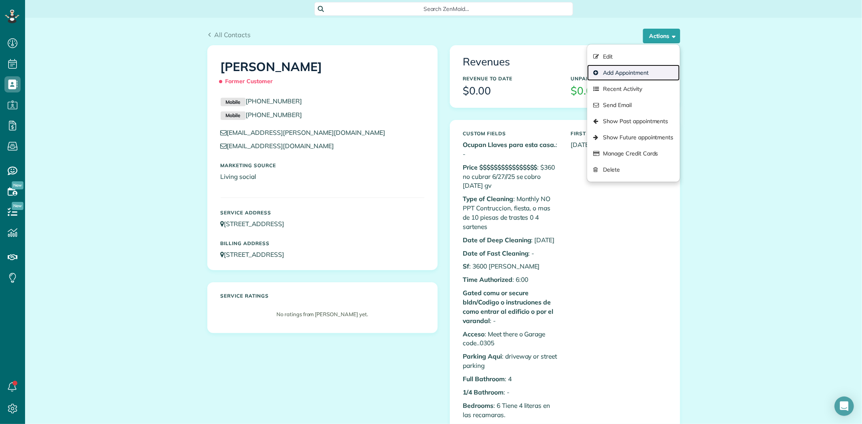
click at [637, 74] on link "Add Appointment" at bounding box center [633, 73] width 92 height 16
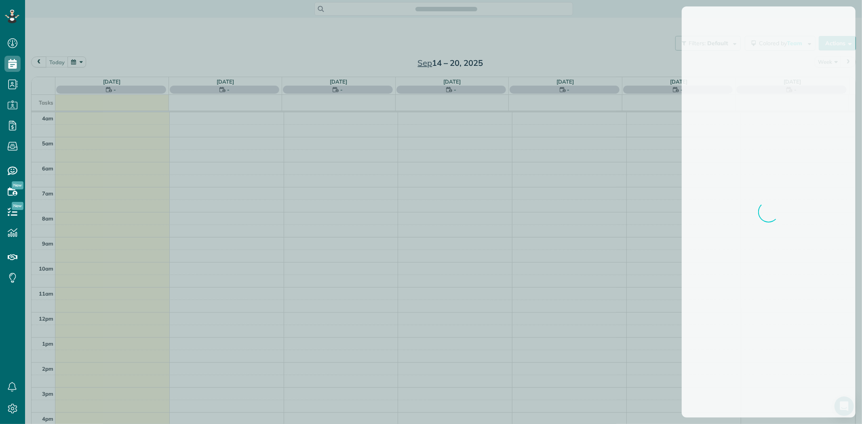
scroll to position [55, 0]
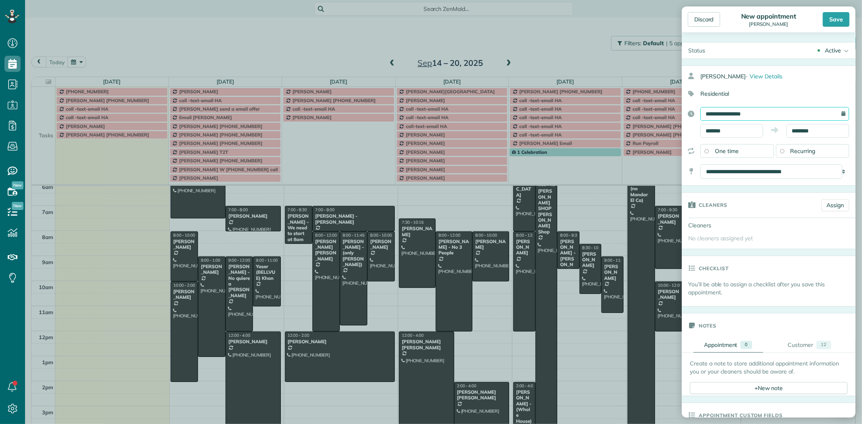
click at [711, 114] on input "**********" at bounding box center [774, 114] width 149 height 14
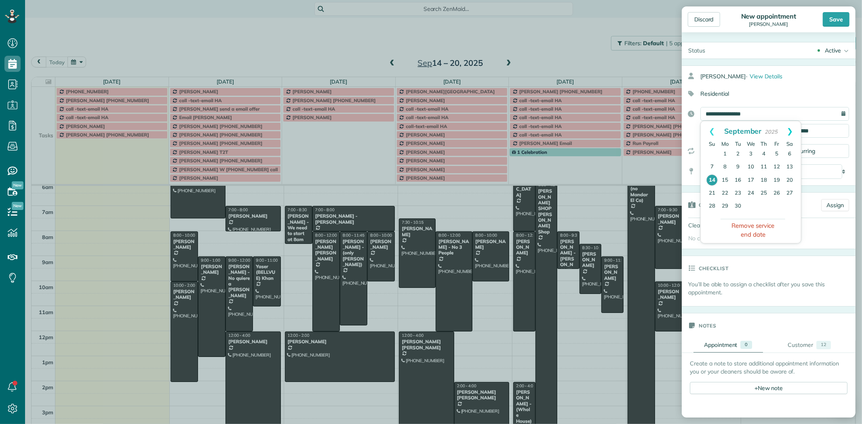
click at [792, 132] on link "Next" at bounding box center [789, 131] width 22 height 20
click at [725, 166] on link "5" at bounding box center [724, 167] width 13 height 13
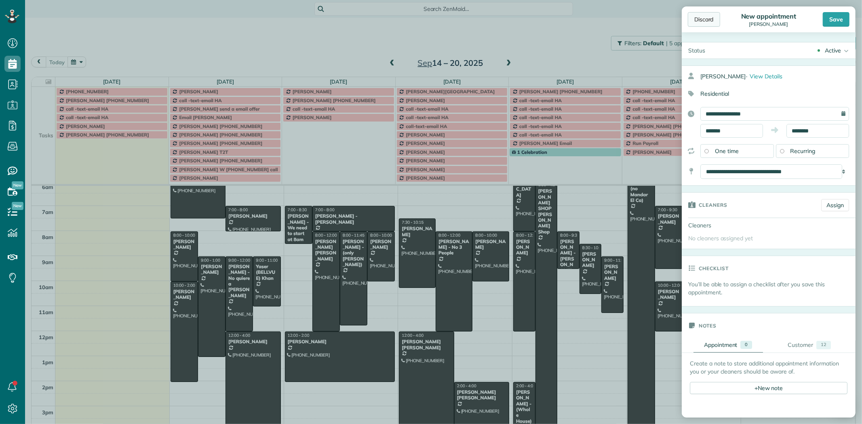
click at [702, 19] on div "Discard" at bounding box center [704, 19] width 32 height 15
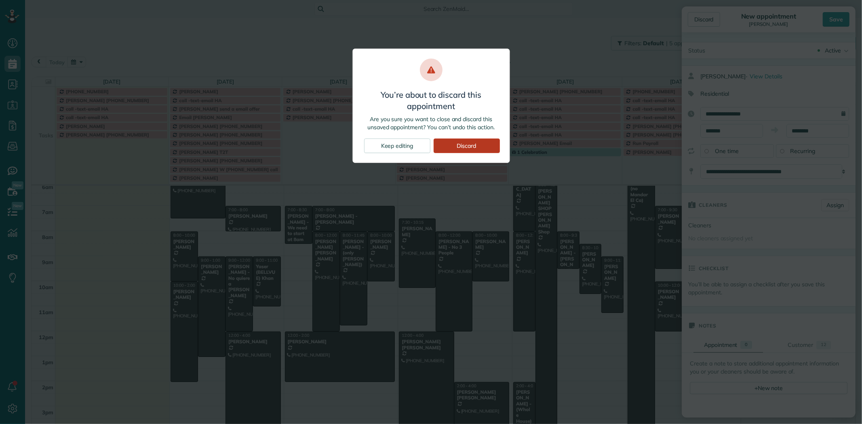
click at [471, 148] on div "Discard" at bounding box center [466, 146] width 66 height 15
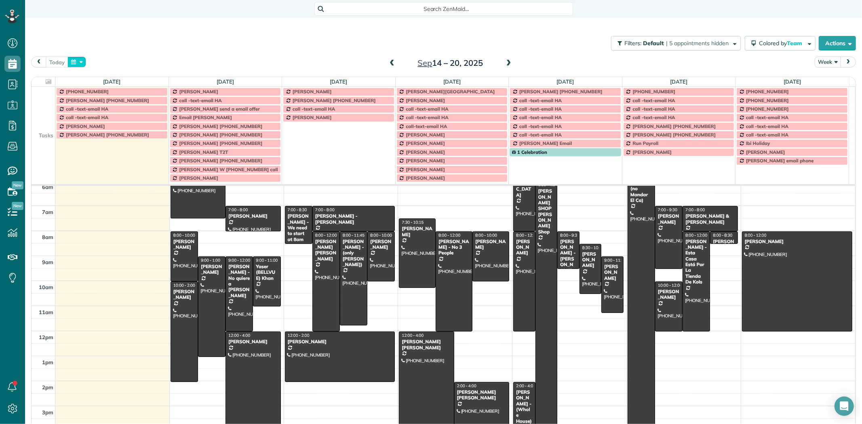
click at [71, 63] on button "button" at bounding box center [76, 62] width 19 height 11
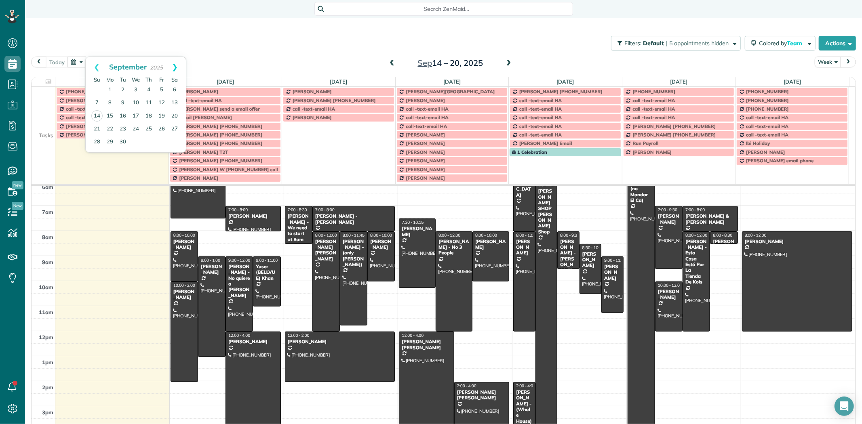
click at [178, 67] on link "Next" at bounding box center [175, 67] width 22 height 20
click at [109, 101] on link "5" at bounding box center [109, 103] width 13 height 13
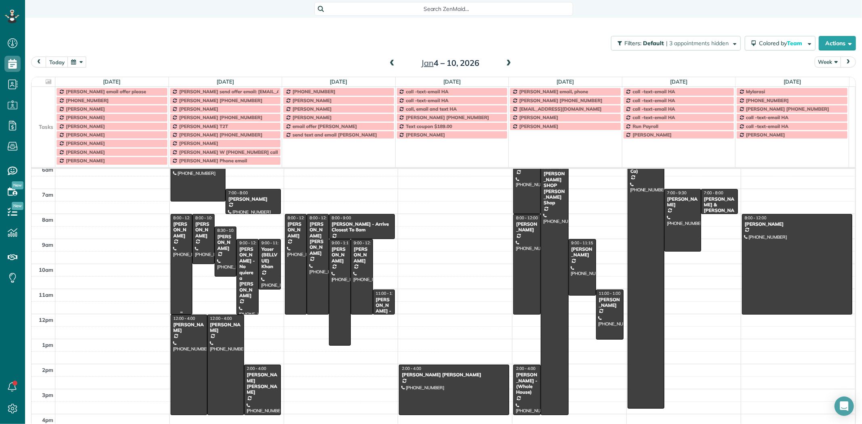
click at [174, 239] on div "Andrew Spottswood" at bounding box center [181, 229] width 17 height 17
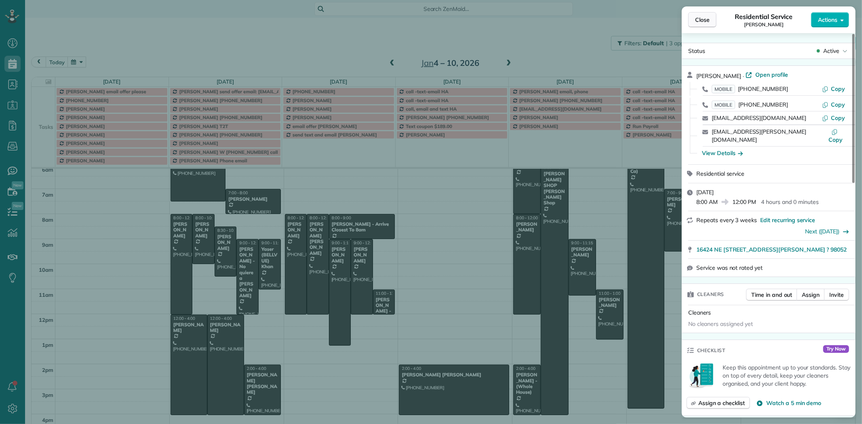
click at [702, 21] on span "Close" at bounding box center [702, 20] width 15 height 8
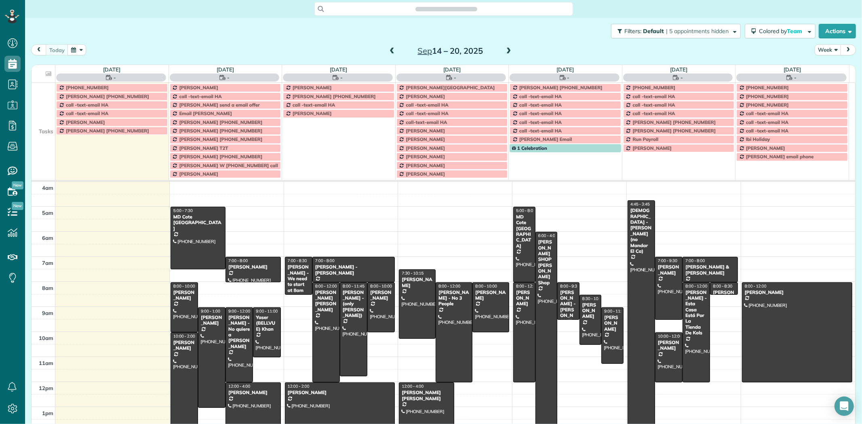
scroll to position [67, 0]
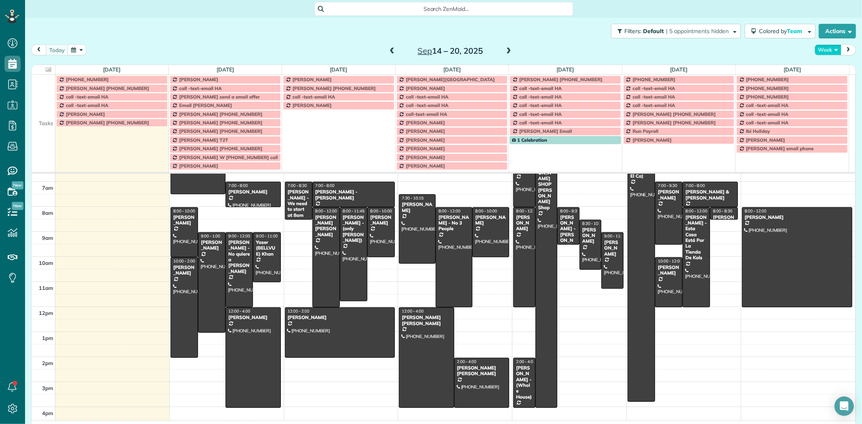
click at [829, 49] on button "Week" at bounding box center [827, 49] width 27 height 11
click at [826, 64] on link "Day" at bounding box center [847, 69] width 64 height 16
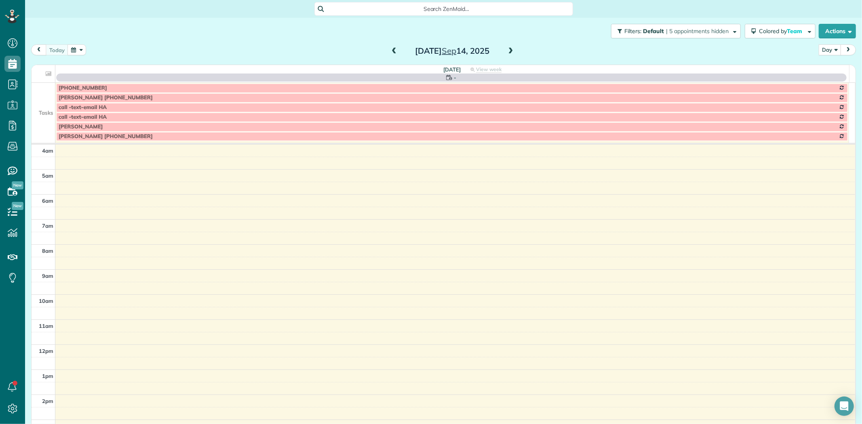
scroll to position [76, 0]
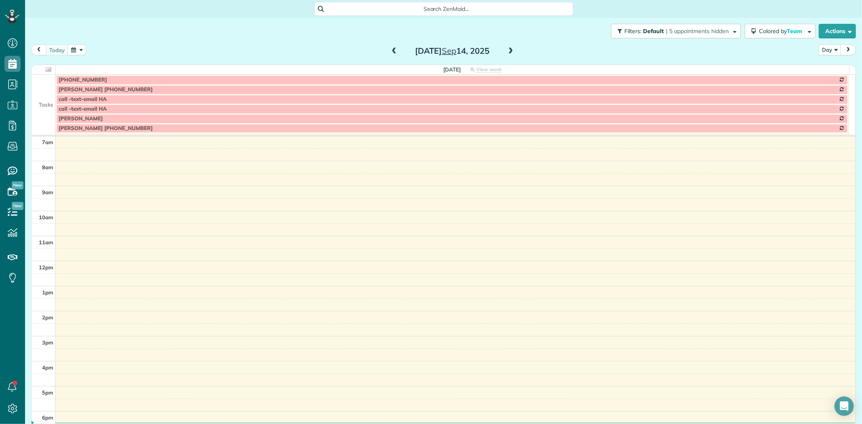
click at [508, 49] on span at bounding box center [510, 51] width 9 height 7
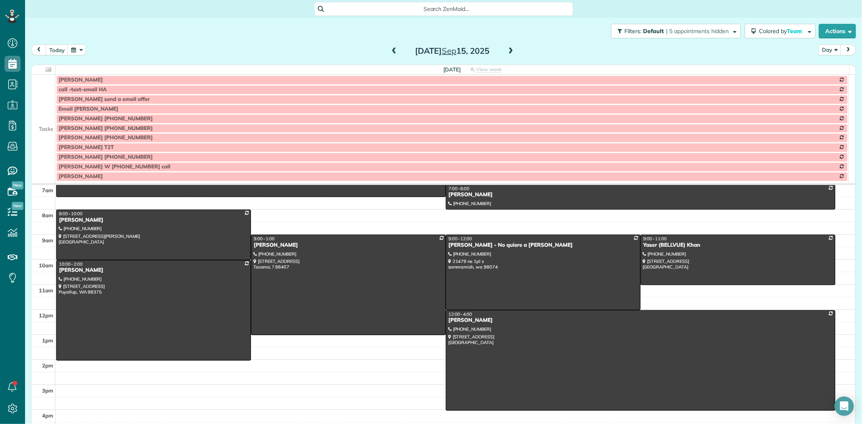
click at [53, 114] on td at bounding box center [44, 119] width 24 height 10
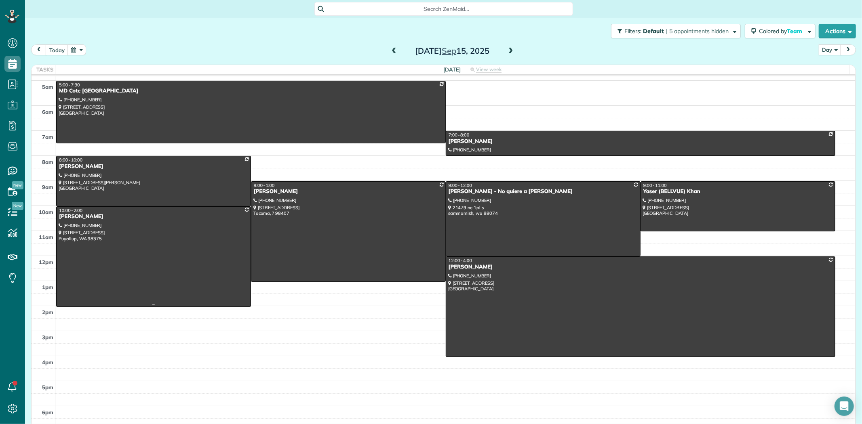
scroll to position [0, 0]
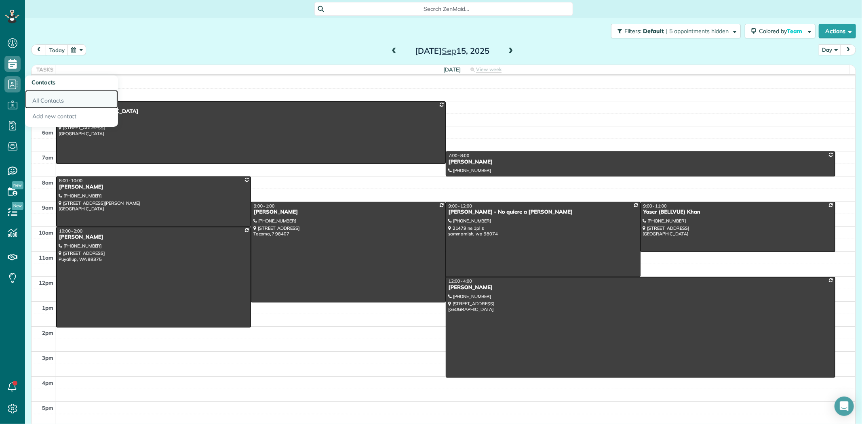
click at [55, 99] on link "All Contacts" at bounding box center [71, 99] width 93 height 19
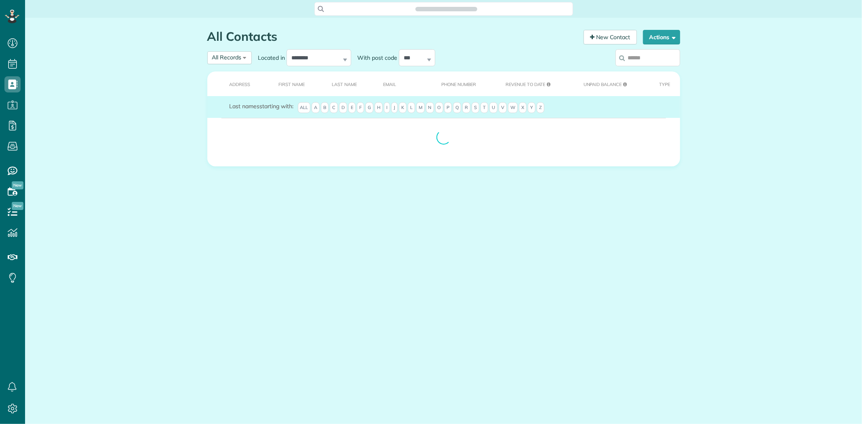
scroll to position [3, 3]
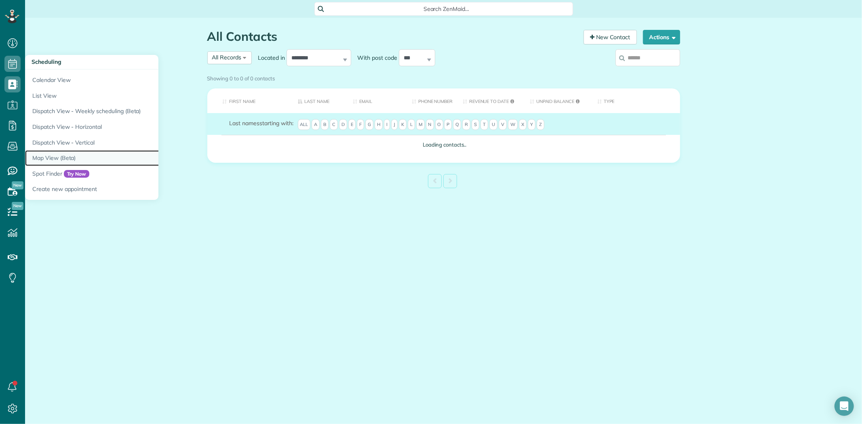
click at [55, 158] on link "Map View (Beta)" at bounding box center [126, 158] width 202 height 16
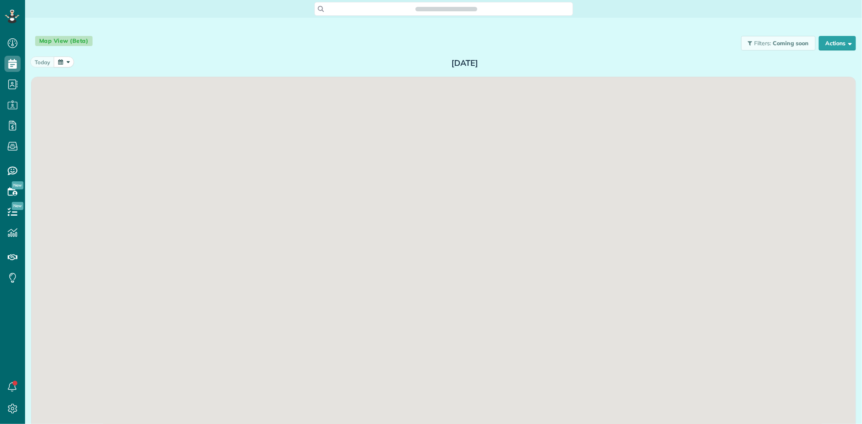
scroll to position [3, 3]
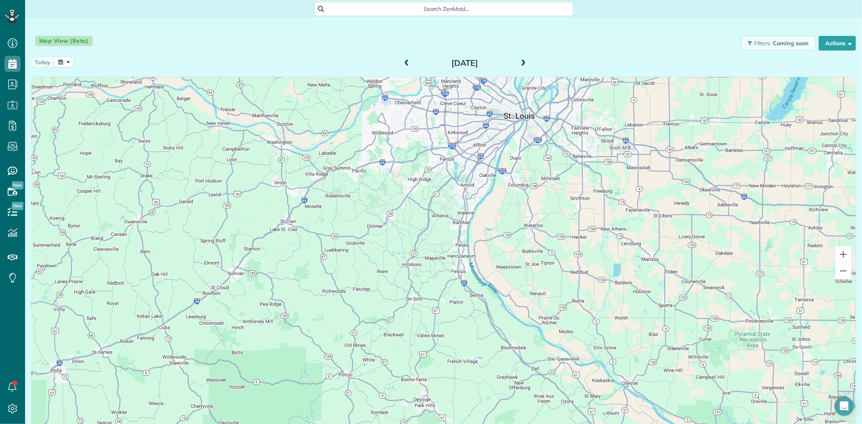
click at [520, 63] on span at bounding box center [523, 63] width 9 height 7
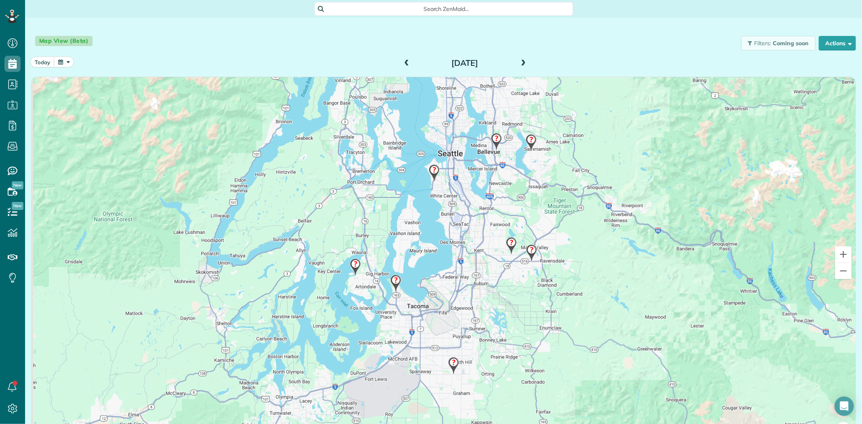
click at [491, 139] on img at bounding box center [496, 142] width 17 height 24
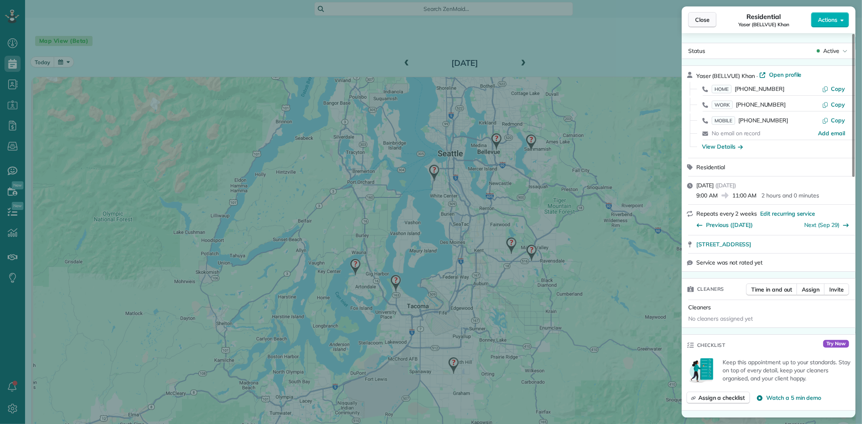
click at [696, 24] on button "Close" at bounding box center [702, 19] width 28 height 15
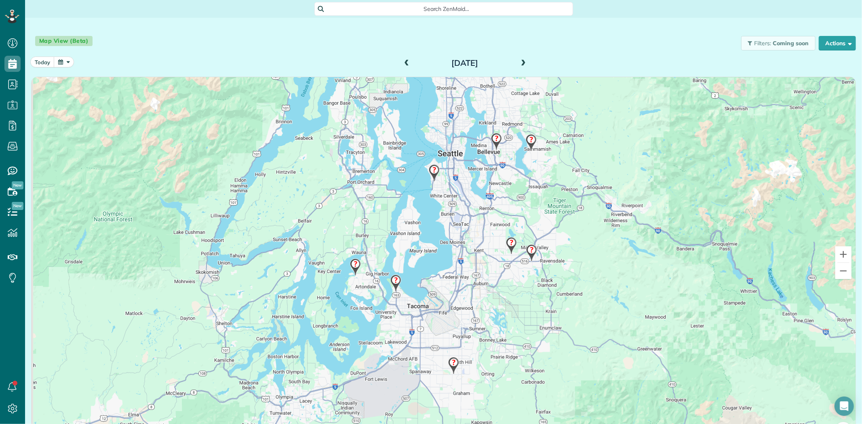
click at [446, 364] on img at bounding box center [453, 366] width 17 height 24
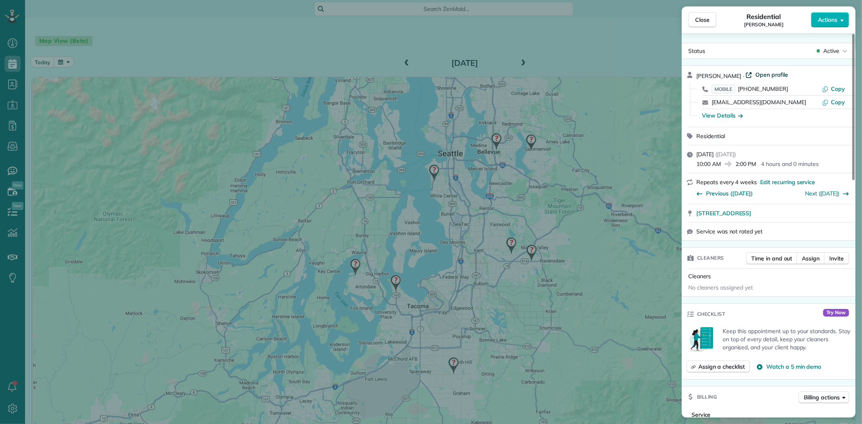
click at [768, 74] on span "Open profile" at bounding box center [771, 75] width 33 height 8
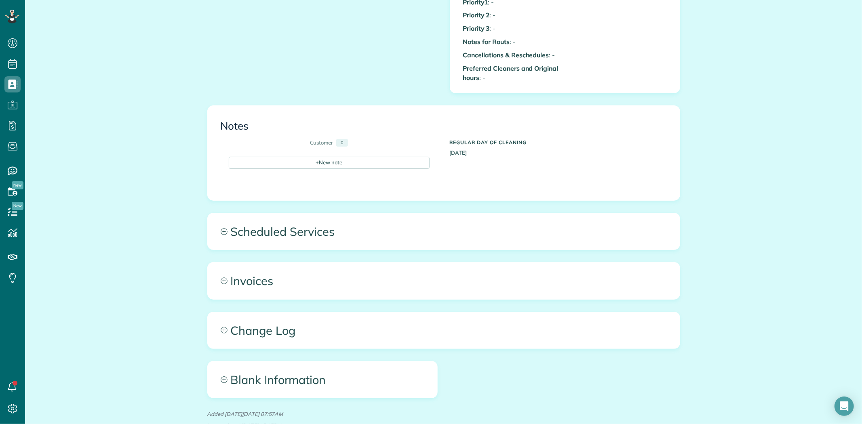
scroll to position [820, 0]
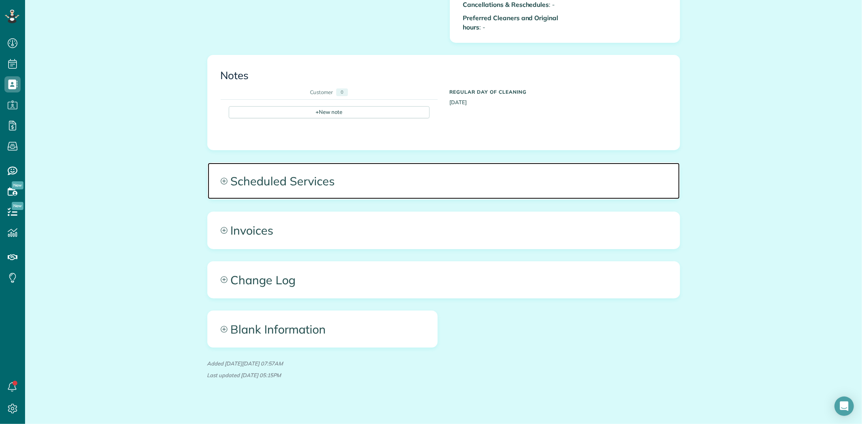
click at [302, 176] on span "Scheduled Services" at bounding box center [444, 181] width 472 height 36
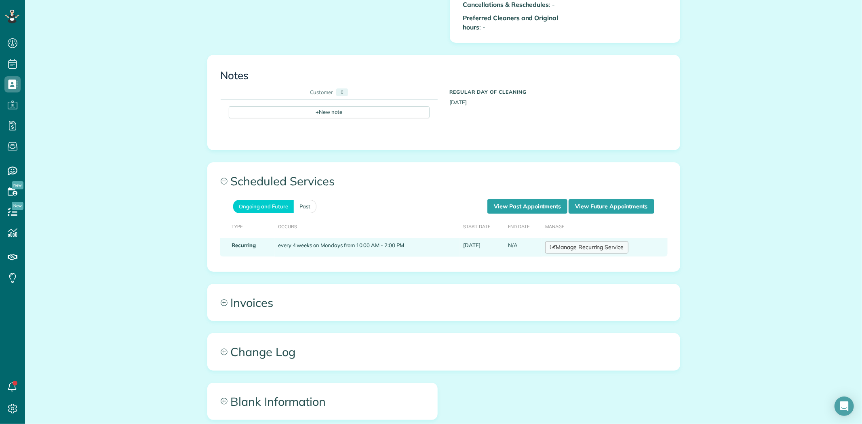
click at [571, 242] on link "Manage Recurring Service" at bounding box center [586, 248] width 83 height 12
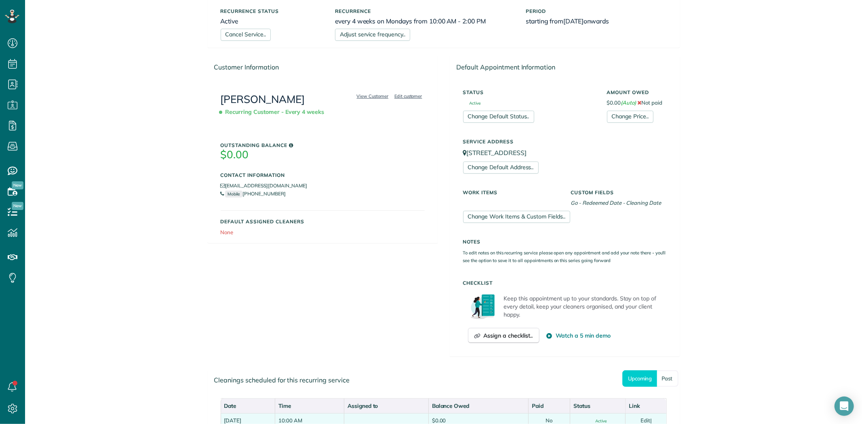
scroll to position [224, 0]
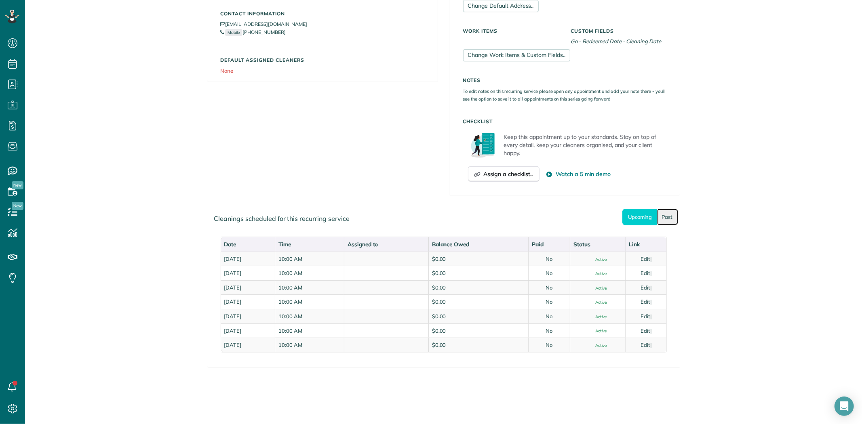
click at [663, 220] on link "Past" at bounding box center [667, 217] width 21 height 17
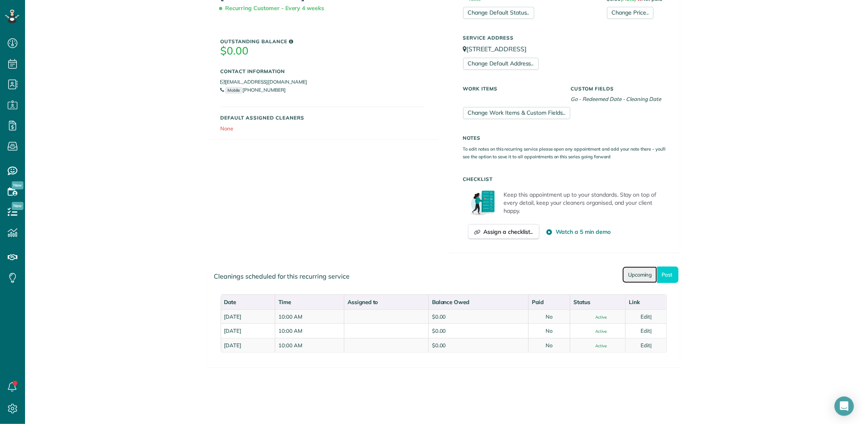
click at [634, 268] on link "Upcoming" at bounding box center [639, 275] width 35 height 17
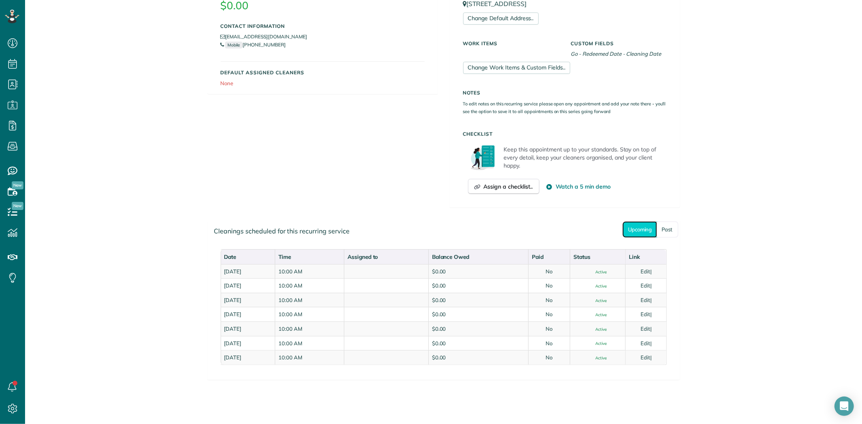
scroll to position [211, 0]
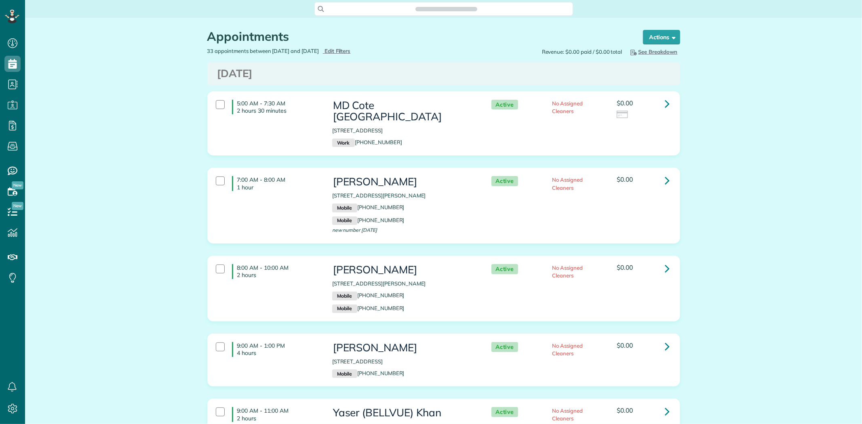
scroll to position [3, 3]
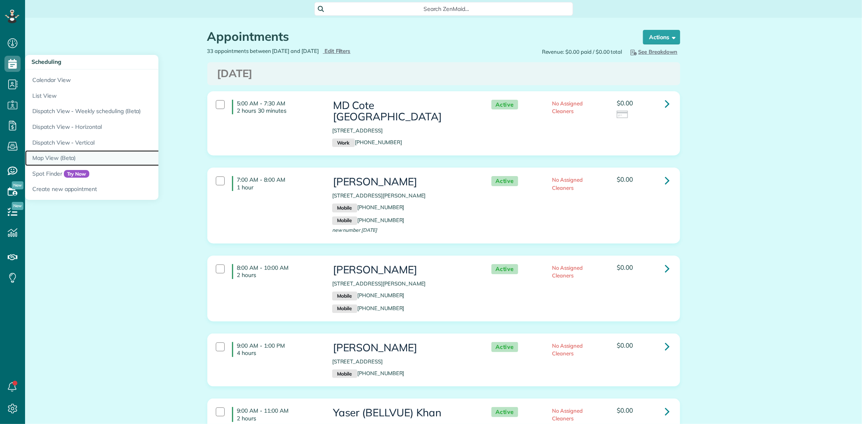
click at [57, 160] on link "Map View (Beta)" at bounding box center [126, 158] width 202 height 16
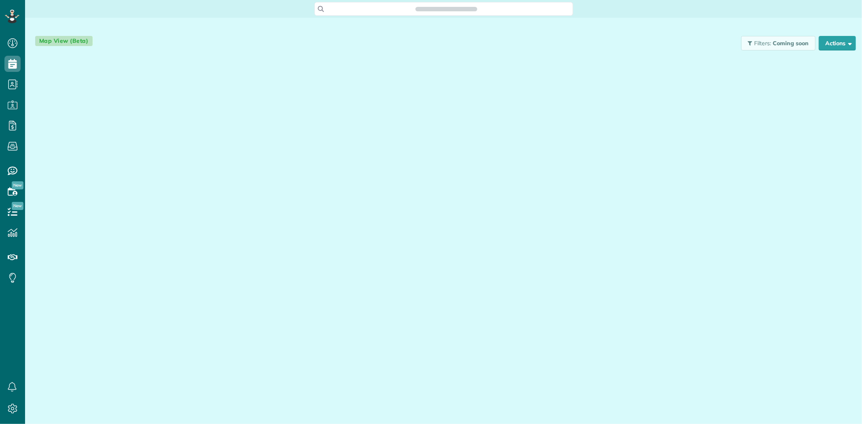
scroll to position [3, 3]
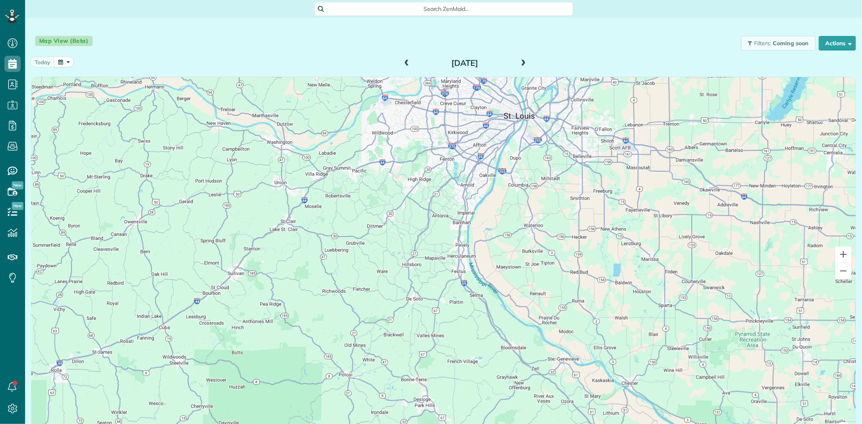
click at [523, 66] on span at bounding box center [523, 63] width 9 height 7
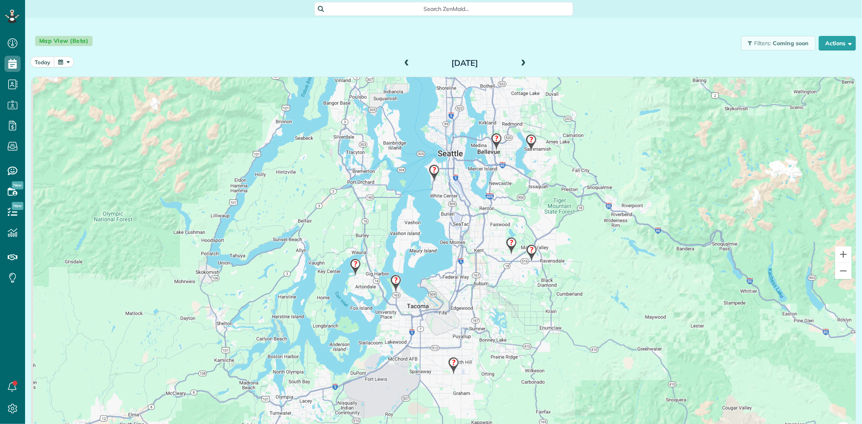
click at [431, 170] on img at bounding box center [433, 173] width 17 height 24
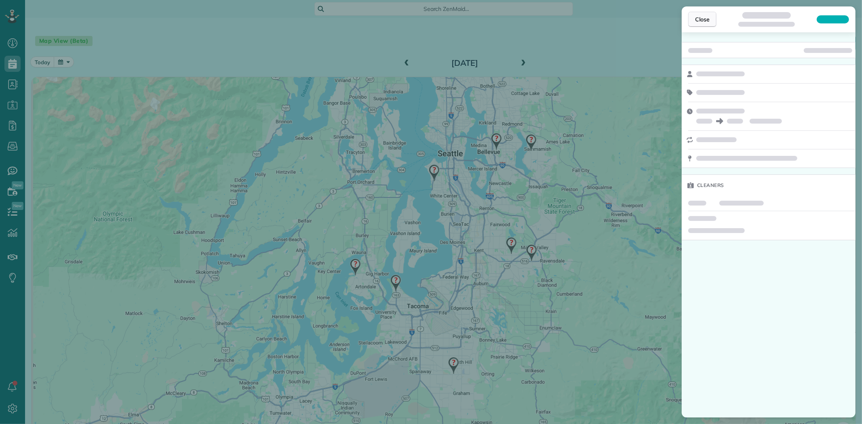
click at [703, 25] on button "Close" at bounding box center [702, 19] width 28 height 15
